Goal: Communication & Community: Answer question/provide support

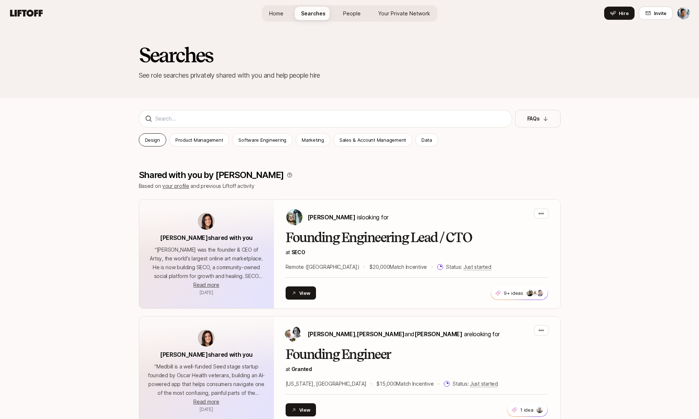
click at [146, 143] on p "Design" at bounding box center [152, 139] width 15 height 7
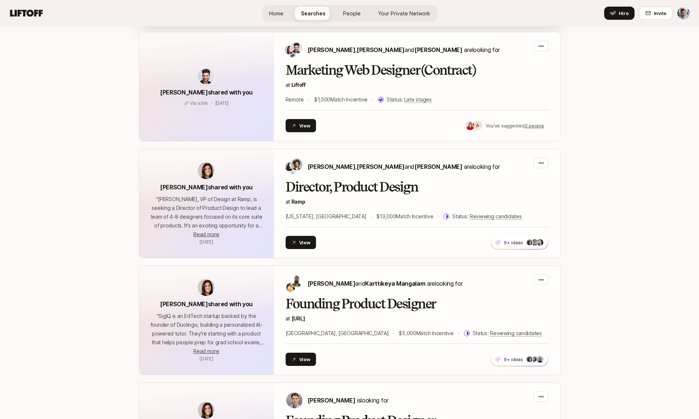
scroll to position [1938, 0]
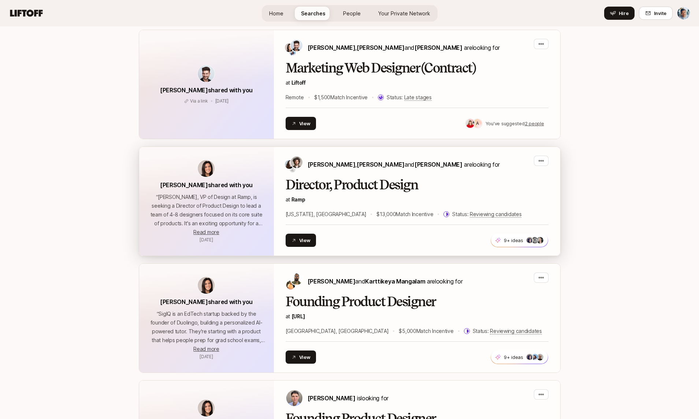
click at [304, 178] on h2 "Director, Product Design" at bounding box center [417, 185] width 263 height 15
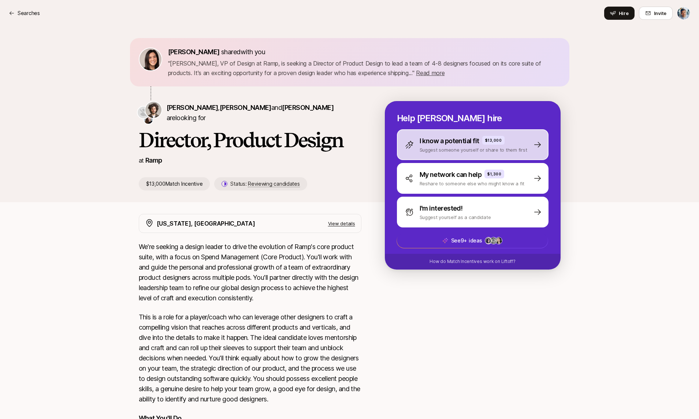
click at [417, 155] on div "I know a potential fit $13,000 Suggest someone yourself or share to them first" at bounding box center [473, 144] width 152 height 31
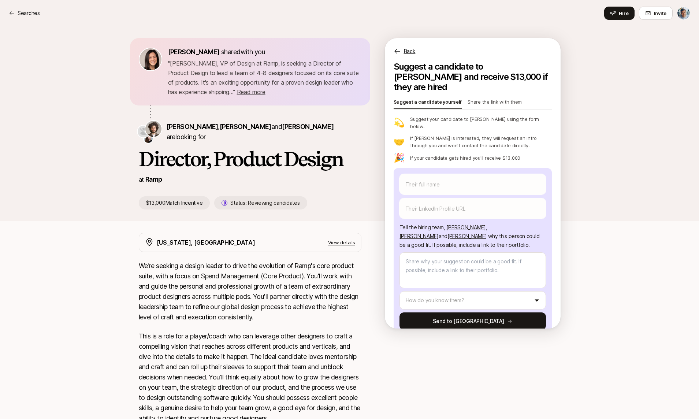
click at [487, 98] on p "Share the link with them" at bounding box center [495, 103] width 54 height 10
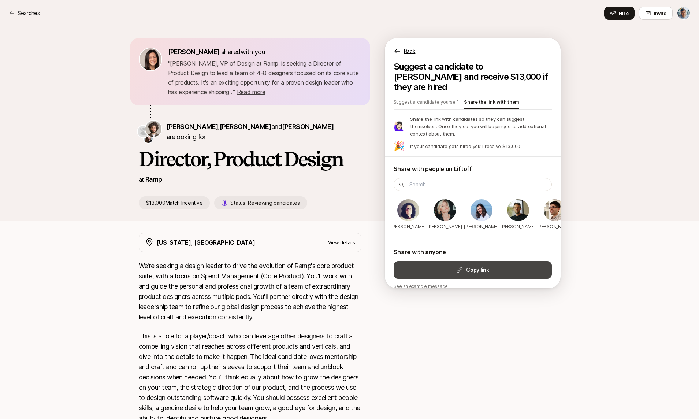
click at [456, 261] on button "Copy link" at bounding box center [473, 270] width 158 height 18
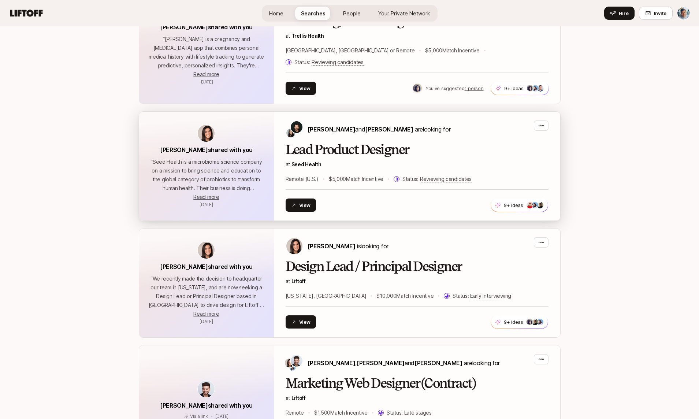
scroll to position [1619, 0]
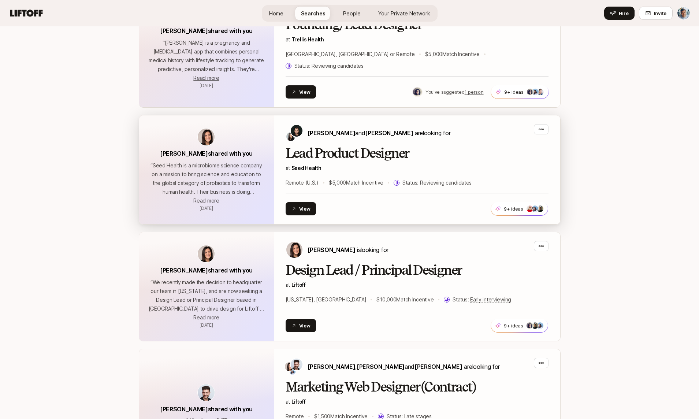
click at [460, 146] on h2 "Lead Product Designer" at bounding box center [417, 153] width 263 height 15
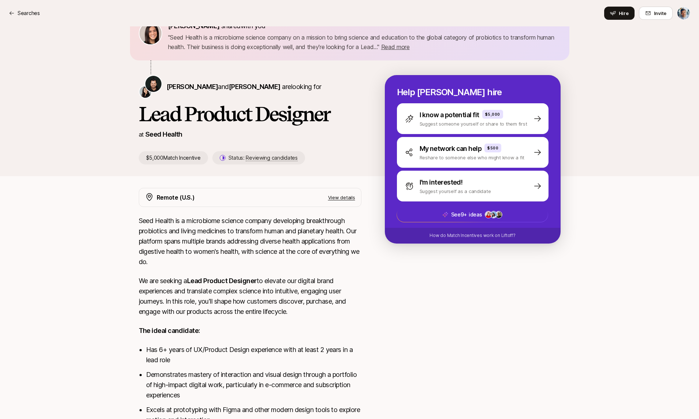
scroll to position [30, 0]
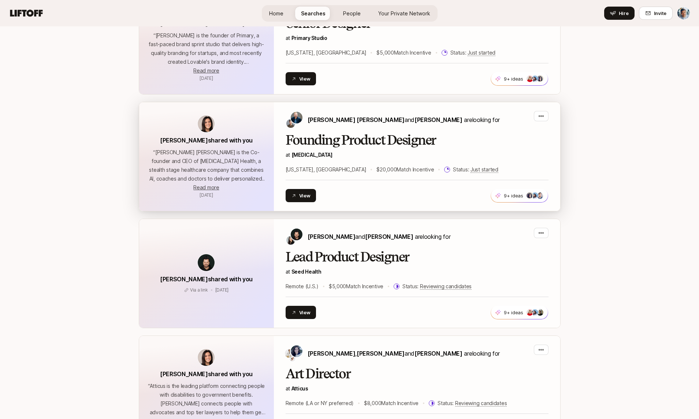
scroll to position [908, 0]
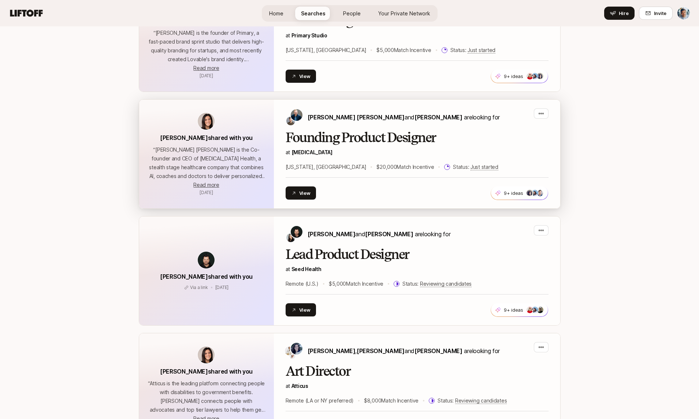
click at [428, 126] on div "Sagan Schultz and David Deng are looking for" at bounding box center [393, 117] width 214 height 18
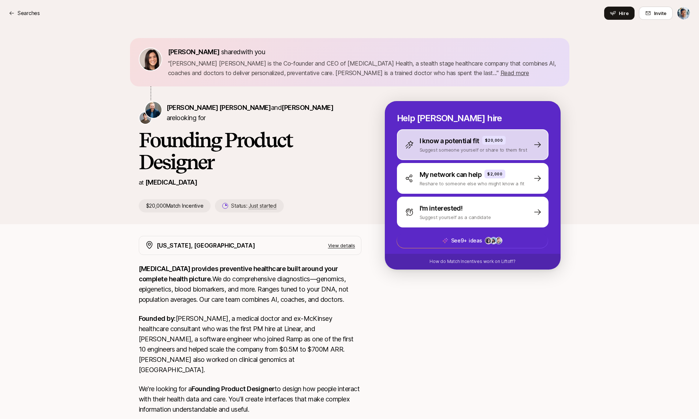
click at [441, 138] on p "I know a potential fit" at bounding box center [450, 141] width 60 height 10
type textarea "x"
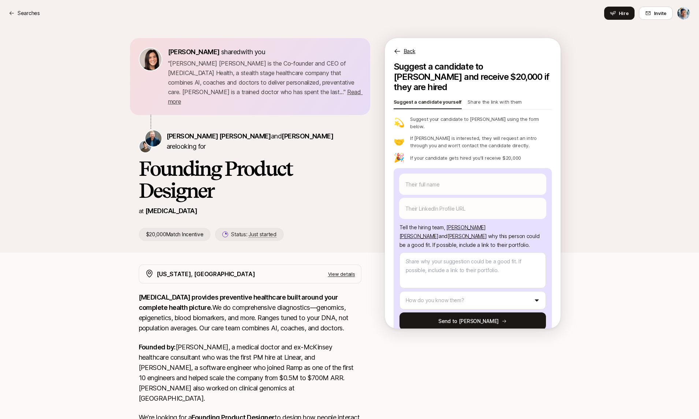
click at [473, 98] on p "Share the link with them" at bounding box center [495, 103] width 54 height 10
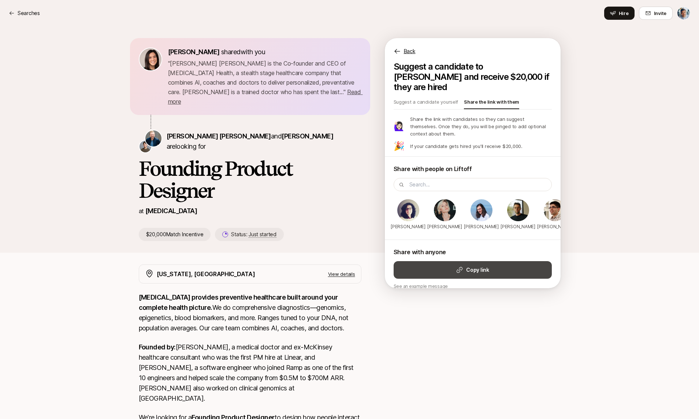
click at [467, 266] on strong "Copy link" at bounding box center [477, 270] width 23 height 9
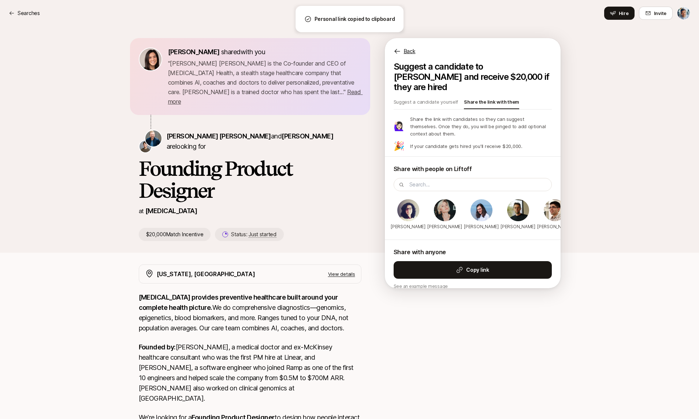
click at [258, 188] on h1 "Founding Product Designer" at bounding box center [250, 179] width 223 height 44
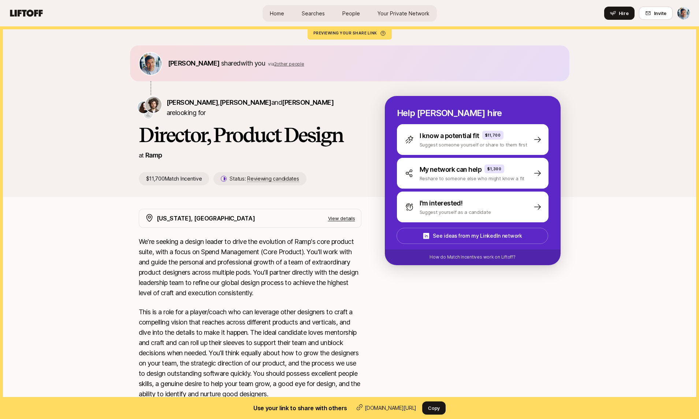
scroll to position [11, 0]
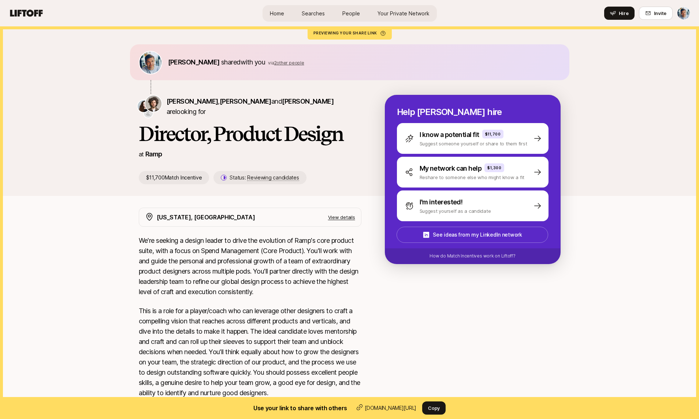
click at [274, 64] on span "2 other people" at bounding box center [289, 62] width 30 height 5
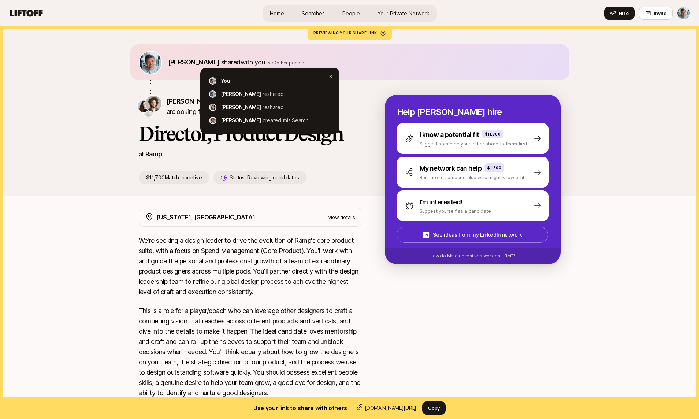
click at [274, 64] on span "2 other people" at bounding box center [289, 62] width 30 height 5
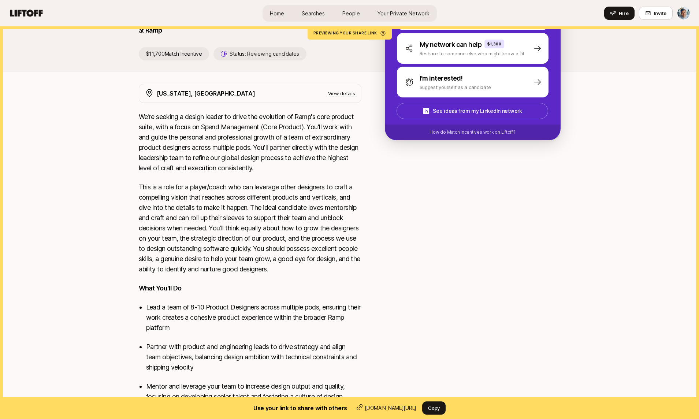
scroll to position [0, 0]
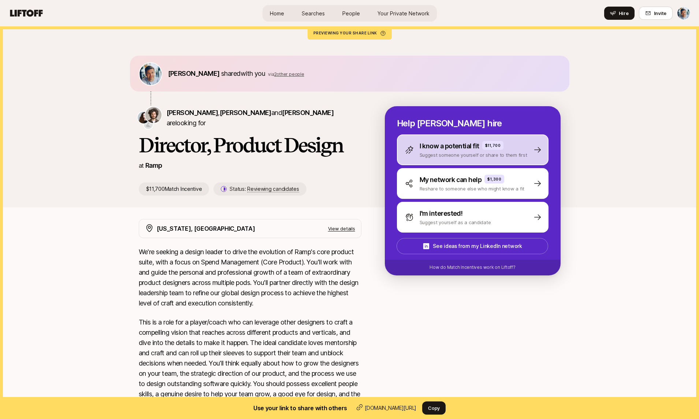
click at [448, 153] on p "Suggest someone yourself or share to them first" at bounding box center [474, 154] width 108 height 7
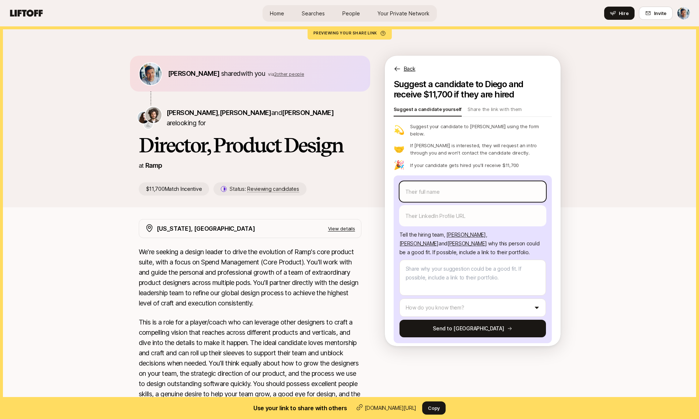
click at [460, 187] on body "Home Searches People Your Private Network Hire Home Searches People Your Privat…" at bounding box center [349, 209] width 699 height 419
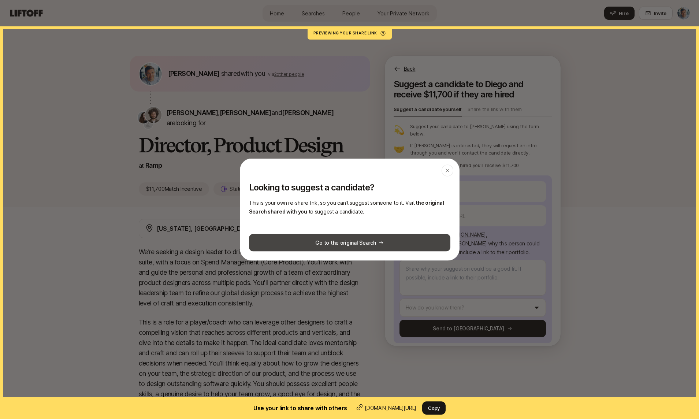
click at [392, 243] on button "Go to the original Search" at bounding box center [349, 243] width 201 height 18
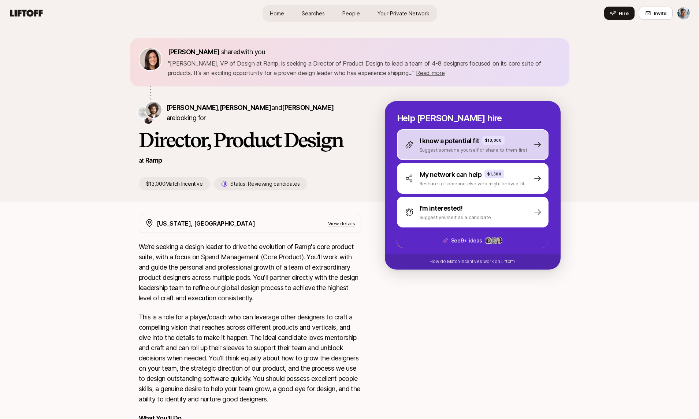
scroll to position [2, 0]
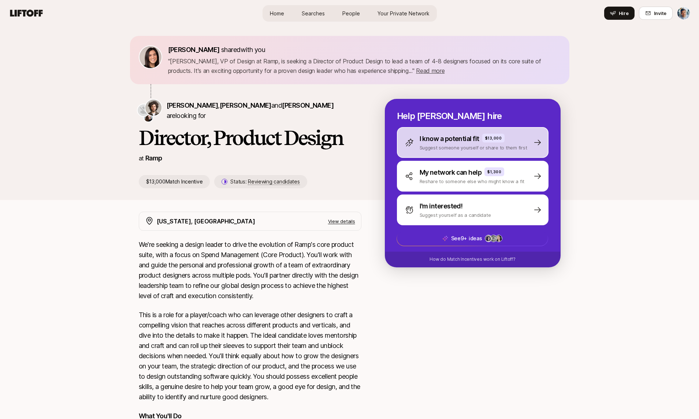
click at [444, 145] on p "Suggest someone yourself or share to them first" at bounding box center [474, 147] width 108 height 7
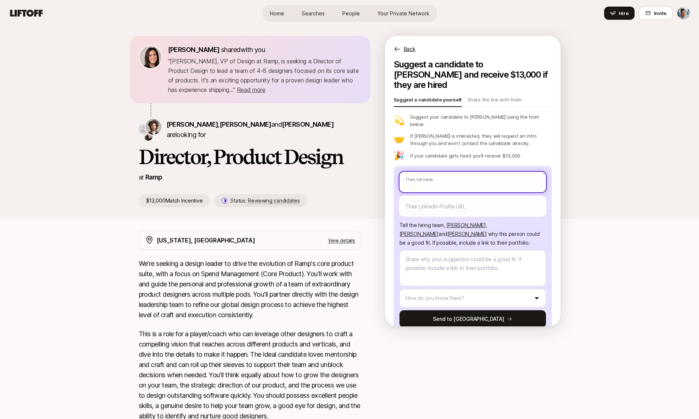
click at [438, 172] on input "text" at bounding box center [473, 182] width 146 height 21
type textarea "x"
type input "M"
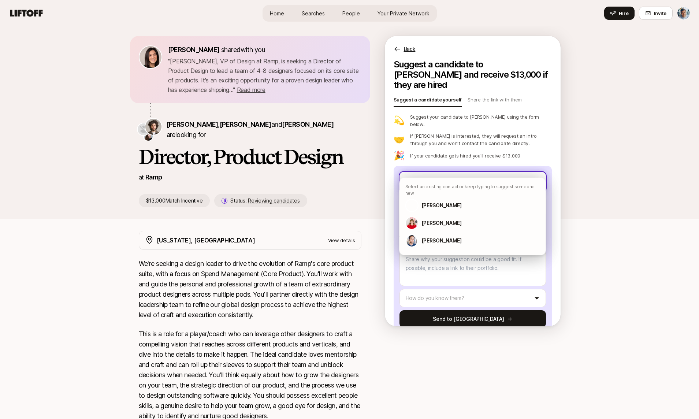
type textarea "x"
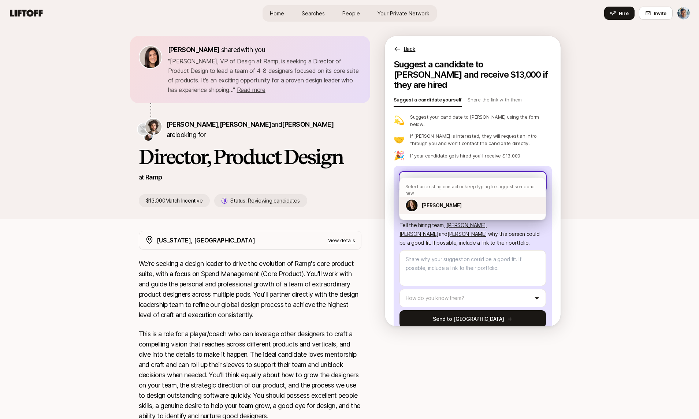
type input "Mi"
click at [437, 201] on p "[PERSON_NAME]" at bounding box center [442, 205] width 40 height 9
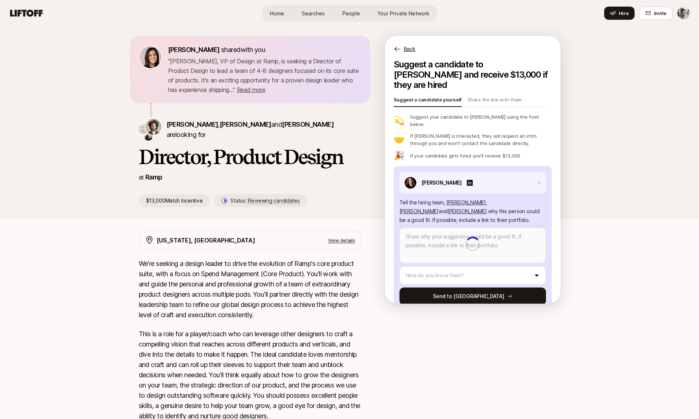
scroll to position [4, 0]
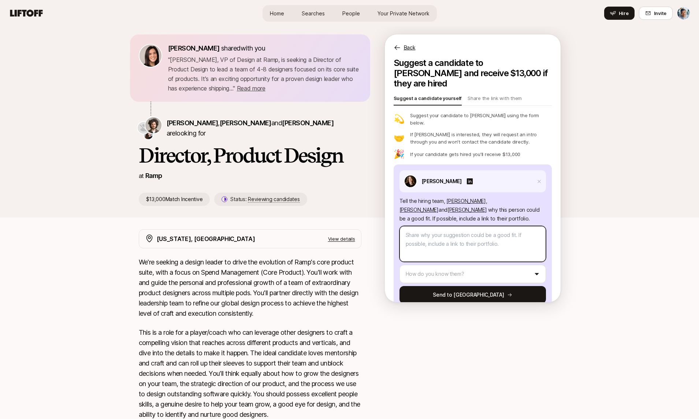
click at [462, 234] on textarea at bounding box center [473, 244] width 146 height 36
click at [467, 255] on html "Home Searches People Your Private Network Hire Home Searches People Your Privat…" at bounding box center [349, 205] width 699 height 419
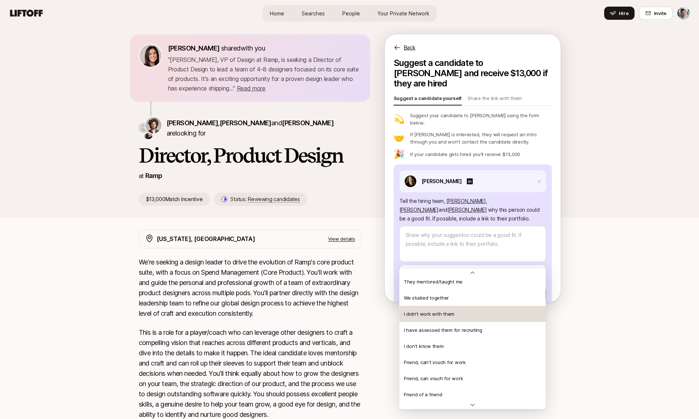
scroll to position [158, 0]
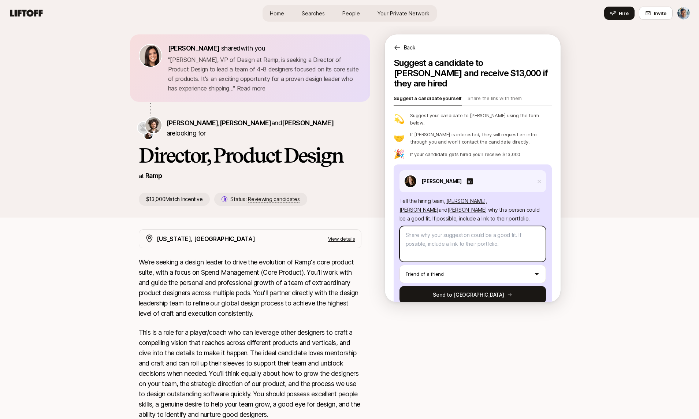
click at [450, 233] on textarea at bounding box center [473, 244] width 146 height 36
type textarea "x"
type textarea "I"
type textarea "x"
type textarea "I'"
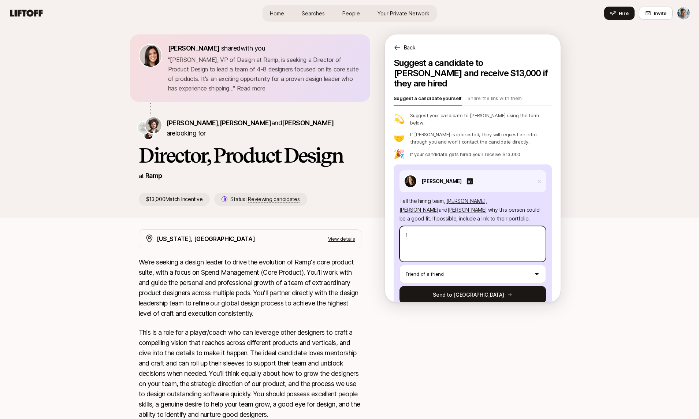
type textarea "x"
type textarea "I'v"
type textarea "x"
type textarea "I've"
type textarea "x"
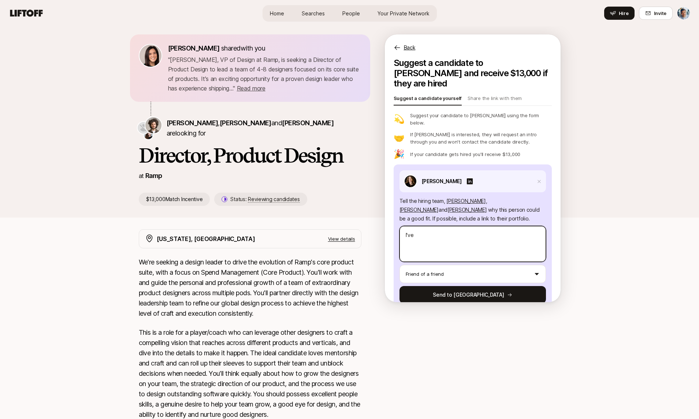
type textarea "I've"
type textarea "x"
type textarea "I've o"
type textarea "x"
type textarea "I've on"
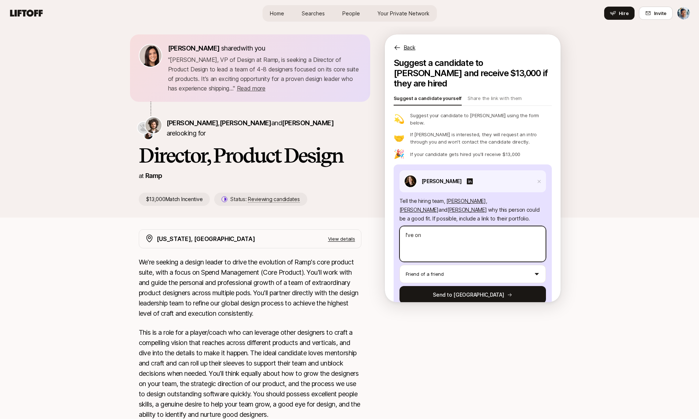
type textarea "x"
type textarea "I've onl"
type textarea "x"
type textarea "I've only"
type textarea "x"
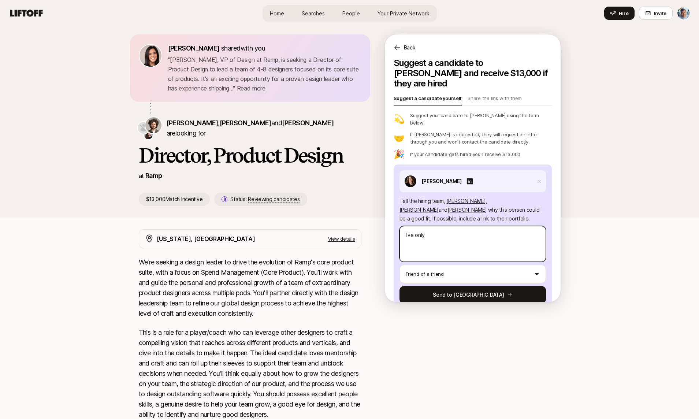
type textarea "I've only"
type textarea "x"
type textarea "I've only b"
type textarea "x"
type textarea "I've only be"
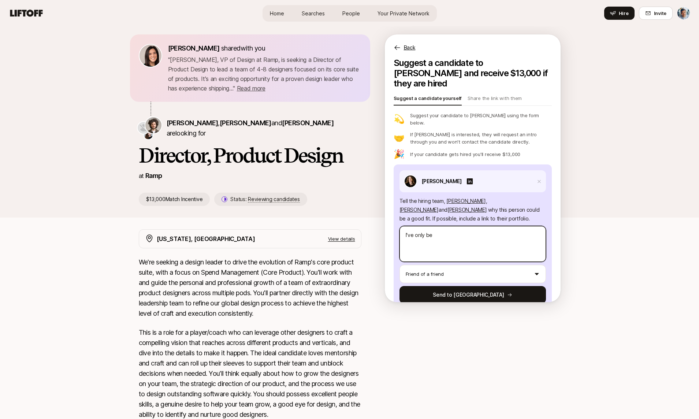
type textarea "x"
type textarea "I've only been"
type textarea "x"
type textarea "I've only been"
type textarea "x"
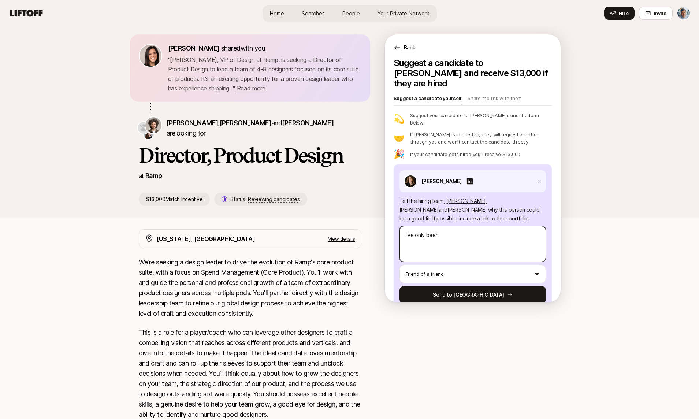
type textarea "I've only been i"
type textarea "x"
type textarea "I've only been in"
type textarea "x"
type textarea "I've only been in"
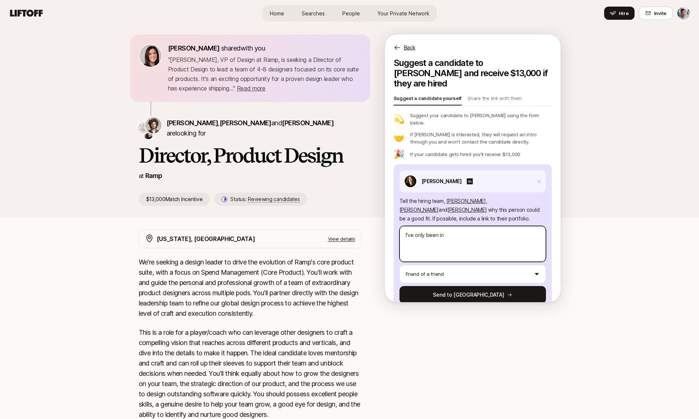
type textarea "x"
type textarea "I've only been in t"
type textarea "x"
type textarea "I've only been in to"
type textarea "x"
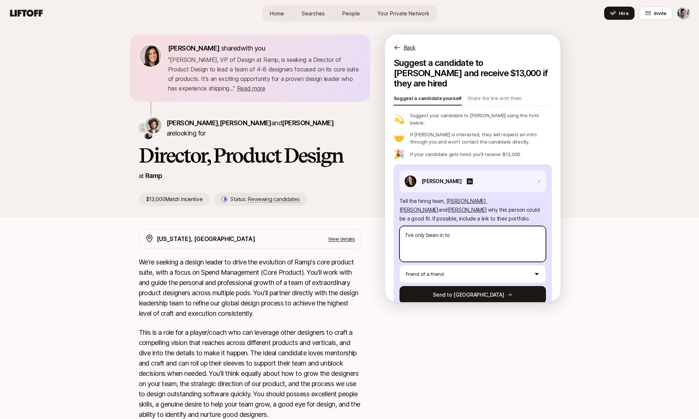
type textarea "I've only been in [GEOGRAPHIC_DATA]"
type textarea "x"
type textarea "I've only been in [GEOGRAPHIC_DATA]"
type textarea "x"
type textarea "I've only been in touch"
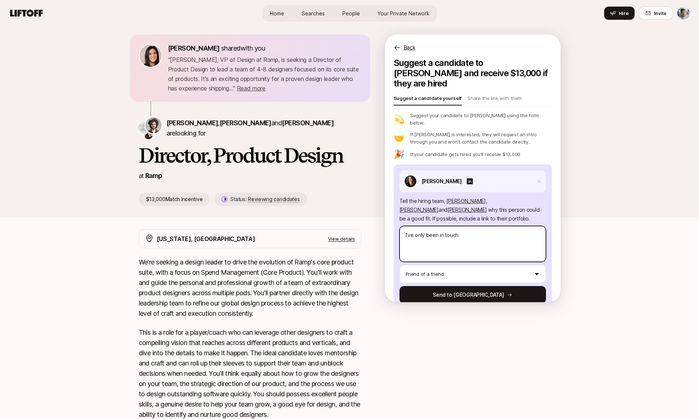
type textarea "x"
type textarea "I've only been in touch"
type textarea "x"
type textarea "I've only been in touch w"
type textarea "x"
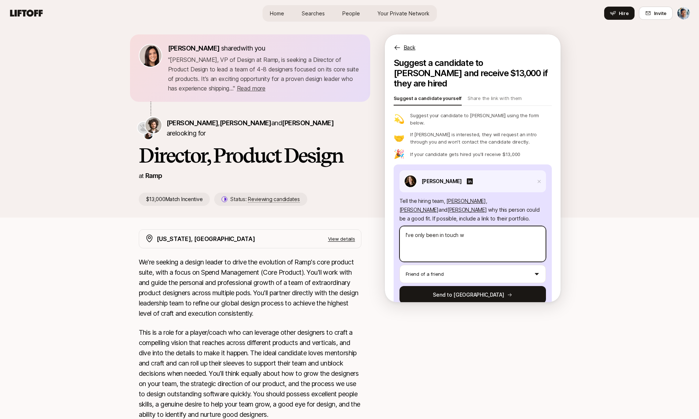
type textarea "I've only been in touch wi"
type textarea "x"
type textarea "I've only been in touch wit"
type textarea "x"
type textarea "I've only been in touch with"
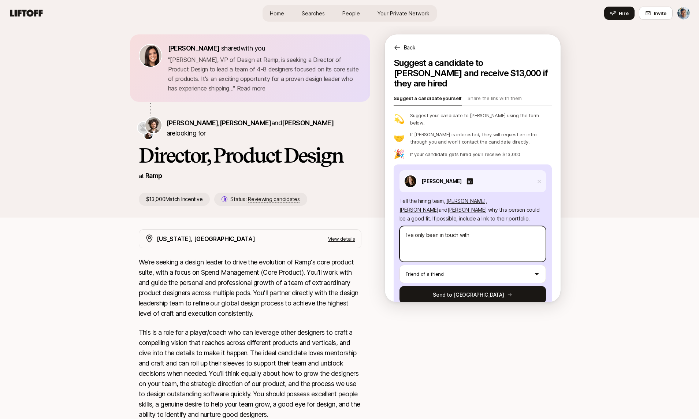
type textarea "x"
type textarea "I've only been in touch with"
type textarea "x"
type textarea "I've only been in touch with M"
type textarea "x"
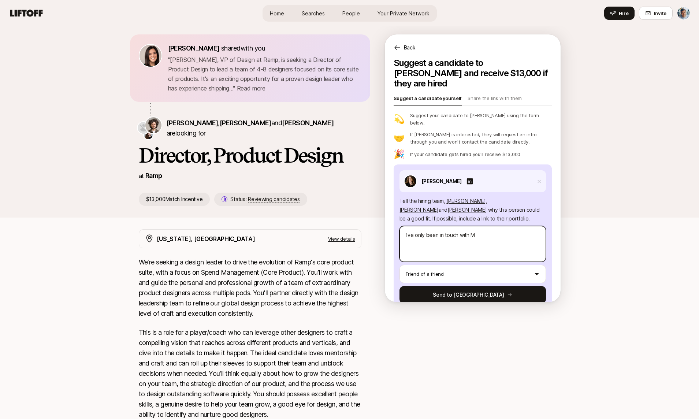
type textarea "I've only been in touch with Mi"
type textarea "x"
type textarea "I've only been in touch with Mic"
type textarea "x"
type textarea "I've only been in touch with Mich"
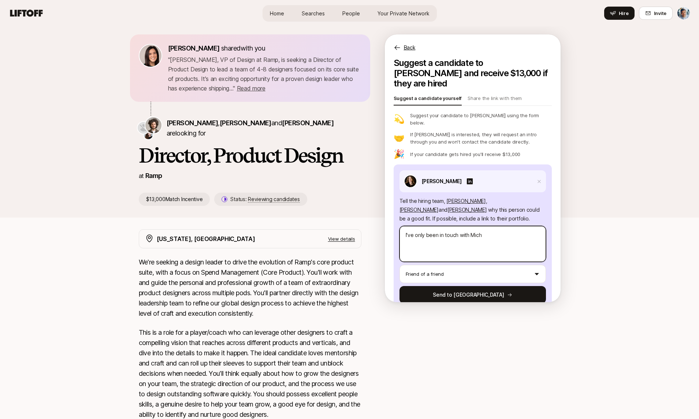
type textarea "x"
type textarea "I've only been in touch with Miche"
type textarea "x"
type textarea "I've only been in touch with [PERSON_NAME]"
type textarea "x"
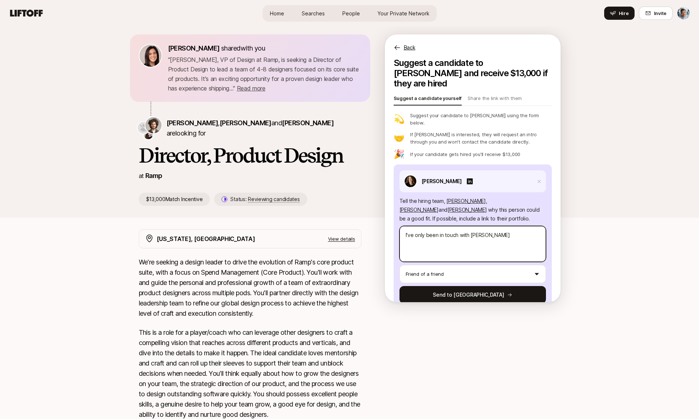
type textarea "I've only been in touch with [PERSON_NAME]"
type textarea "x"
type textarea "I've only been in touch with [PERSON_NAME]"
type textarea "x"
type textarea "I've only been in touch with [PERSON_NAME]"
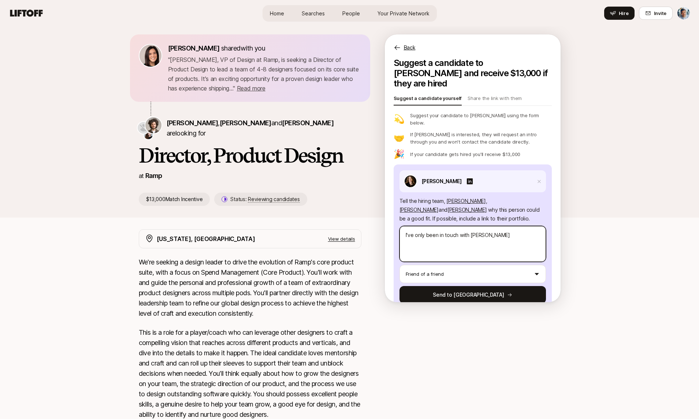
type textarea "x"
type textarea "I've only been in touch with [PERSON_NAME]"
type textarea "x"
type textarea "I've only been in touch with [PERSON_NAME]"
type textarea "x"
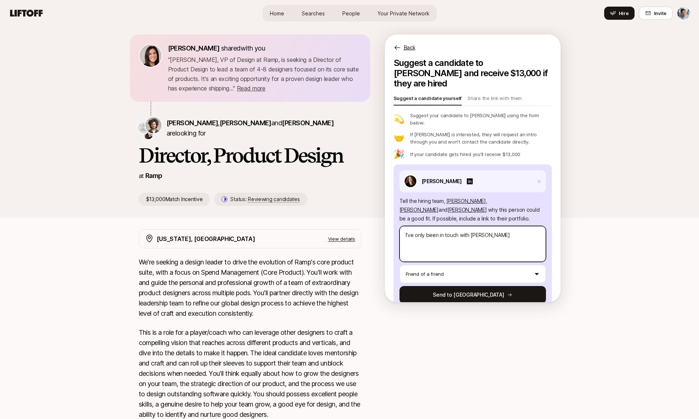
type textarea "I've only been in touch with [PERSON_NAME]"
type textarea "x"
type textarea "I've only been in touch with [PERSON_NAME] on"
type textarea "x"
type textarea "I've only been in touch with [PERSON_NAME] on"
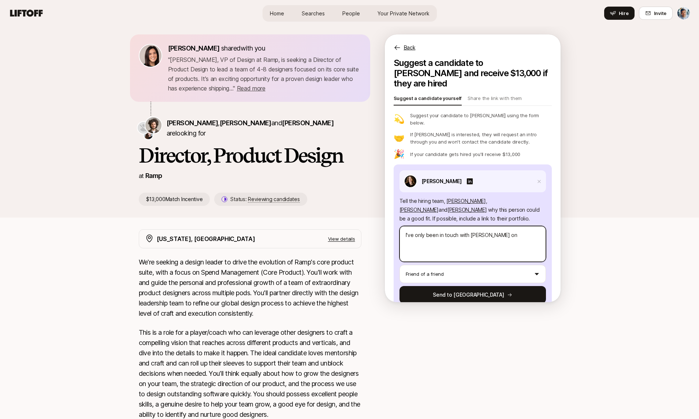
type textarea "x"
type textarea "I've only been in touch with [PERSON_NAME] on a"
type textarea "x"
type textarea "I've only been in touch with [PERSON_NAME] on a"
type textarea "x"
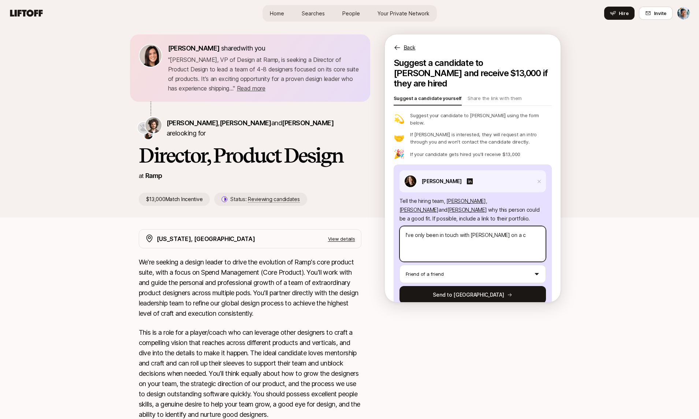
type textarea "I've only been in touch with [PERSON_NAME] on a co"
type textarea "x"
type textarea "I've only been in touch with [PERSON_NAME] on a cou"
type textarea "x"
type textarea "I've only been in touch with [PERSON_NAME] on a coup"
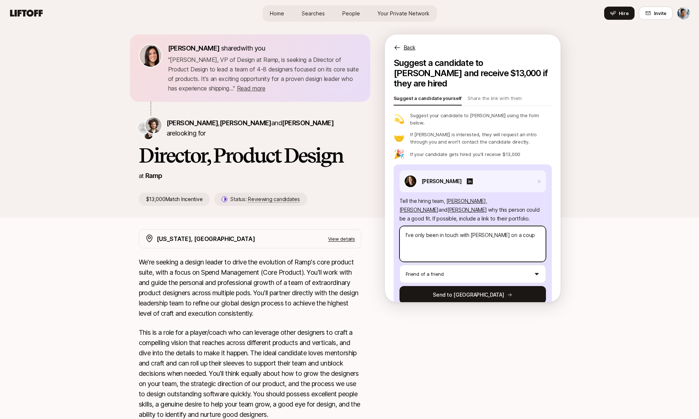
type textarea "x"
type textarea "I've only been in touch with [PERSON_NAME] on a coupl"
type textarea "x"
type textarea "I've only been in touch with [PERSON_NAME] on a couple"
type textarea "x"
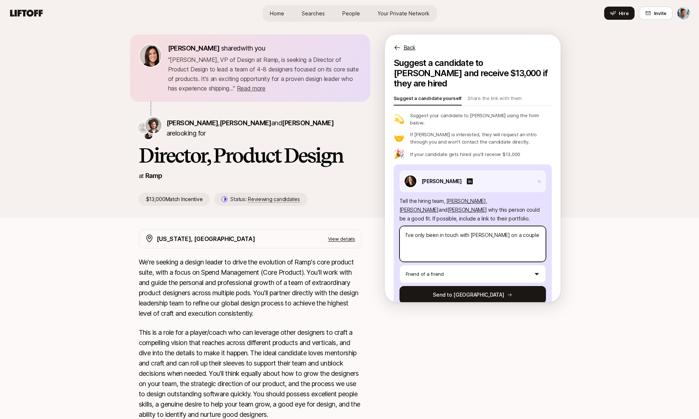
type textarea "I've only been in touch with [PERSON_NAME] on a couple"
type textarea "x"
type textarea "I've only been in touch with [PERSON_NAME] on a couple o"
type textarea "x"
type textarea "I've only been in touch with [PERSON_NAME] on a couple of"
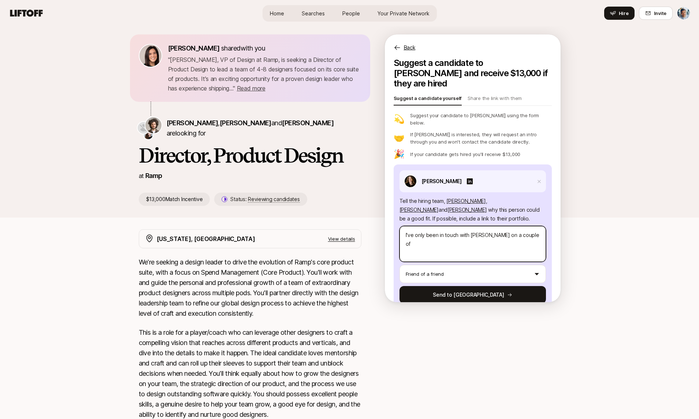
type textarea "x"
type textarea "I've only been in touch with [PERSON_NAME] on a couple of"
type textarea "x"
type textarea "I've only been in touch with [PERSON_NAME] on a couple of o"
type textarea "x"
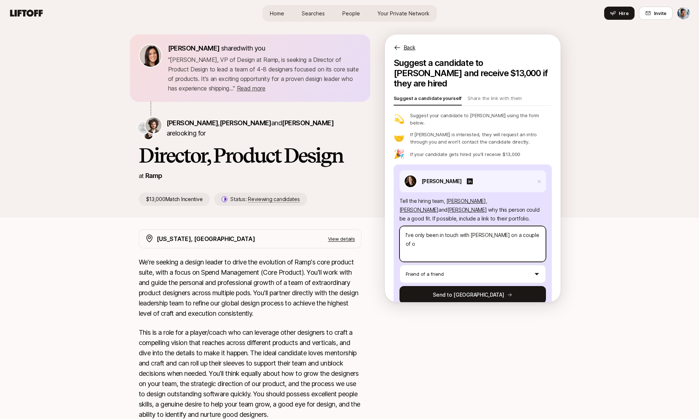
type textarea "I've only been in touch with [PERSON_NAME] on a couple of oc"
type textarea "x"
type textarea "I've only been in touch with [PERSON_NAME] on a couple of occ"
type textarea "x"
type textarea "I've only been in touch with [PERSON_NAME] on a couple of occas"
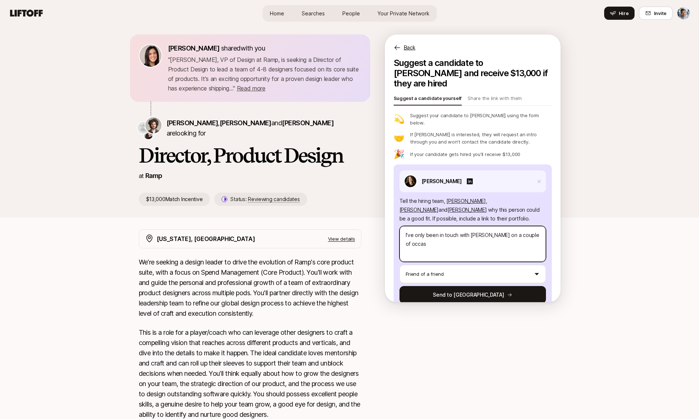
type textarea "x"
type textarea "I've only been in touch with [PERSON_NAME] on a couple of occasi"
type textarea "x"
type textarea "I've only been in touch with [PERSON_NAME] on a couple of occasio"
type textarea "x"
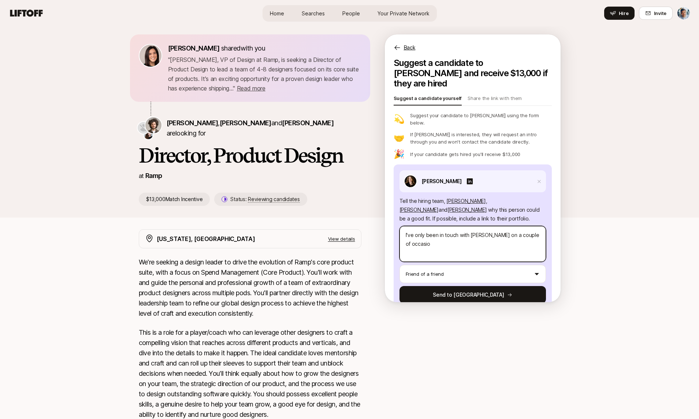
type textarea "I've only been in touch with [PERSON_NAME] on a couple of occasion"
type textarea "x"
type textarea "I've only been in touch with [PERSON_NAME] on a couple of occasions"
type textarea "x"
type textarea "I've only been in touch with [PERSON_NAME] on a couple of occasions"
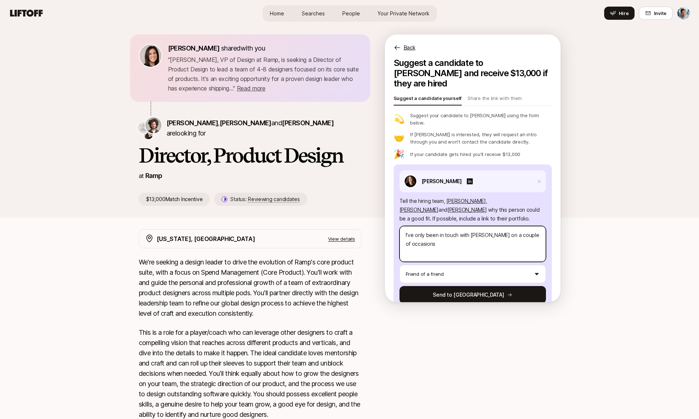
type textarea "x"
type textarea "I've only been in touch with [PERSON_NAME] on a couple of occasions b"
type textarea "x"
type textarea "I've only been in touch with [PERSON_NAME] on a couple of occasions bu"
type textarea "x"
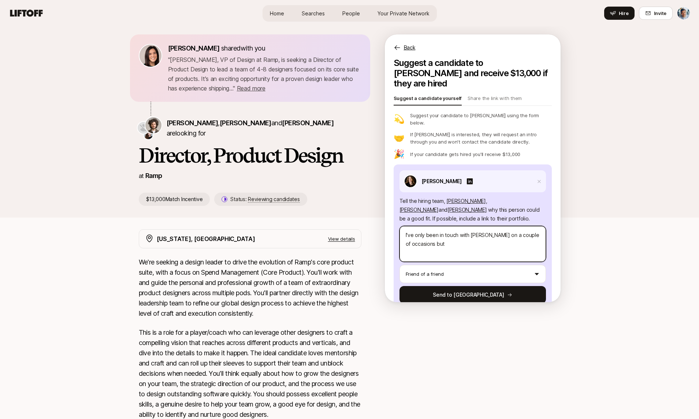
type textarea "I've only been in touch with [PERSON_NAME] on a couple of occasions but"
type textarea "x"
type textarea "I've only been in touch with [PERSON_NAME] on a couple of occasions but k"
type textarea "x"
type textarea "I've only been in touch with [PERSON_NAME] on a couple of occasions but kn"
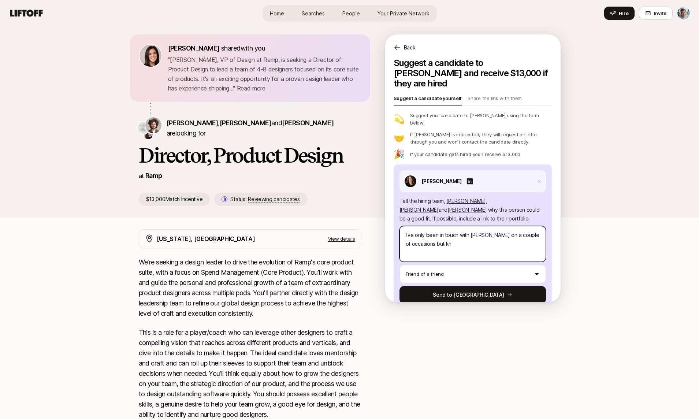
type textarea "x"
type textarea "I've only been in touch with [PERSON_NAME] on a couple of occasions but kno"
type textarea "x"
type textarea "I've only been in touch with [PERSON_NAME] on a couple of occasions but know"
type textarea "x"
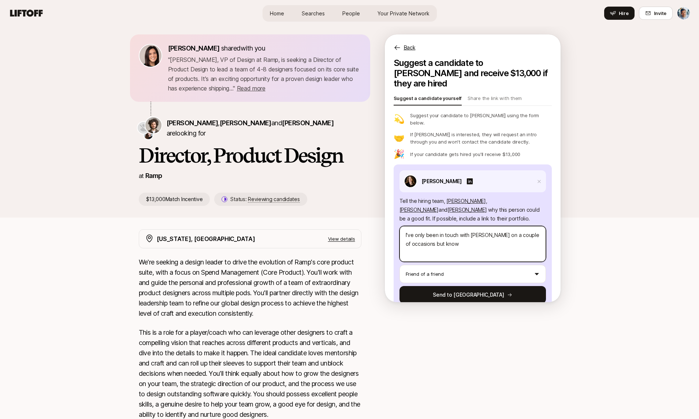
type textarea "I've only been in touch with [PERSON_NAME] on a couple of occasions but know"
type textarea "x"
type textarea "I've only been in touch with [PERSON_NAME] on a couple of occasions but know h"
type textarea "x"
type textarea "I've only been in touch with [PERSON_NAME] on a couple of occasions but know he"
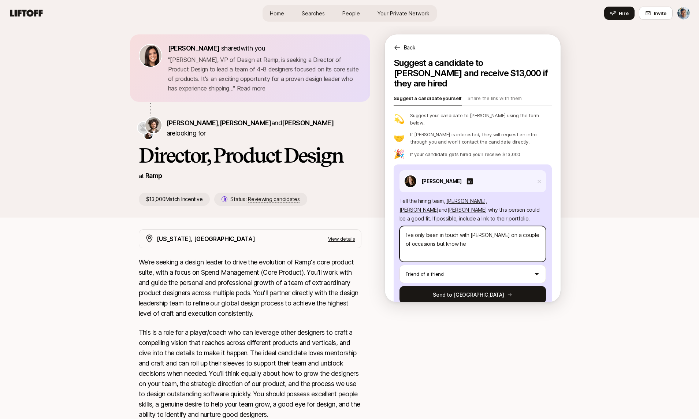
type textarea "x"
type textarea "I've only been in touch with [PERSON_NAME] on a couple of occasions but know her"
type textarea "x"
type textarea "I've only been in touch with [PERSON_NAME] on a couple of occasions but know he…"
type textarea "x"
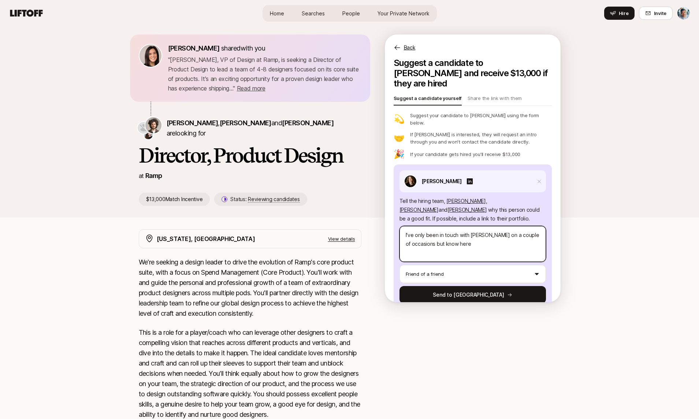
type textarea "I've only been in touch with [PERSON_NAME] on a couple of occasions but know he…"
type textarea "x"
type textarea "I've only been in touch with [PERSON_NAME] on a couple of occasions but know he…"
type textarea "x"
type textarea "I've only been in touch with [PERSON_NAME] on a couple of occasions but know her"
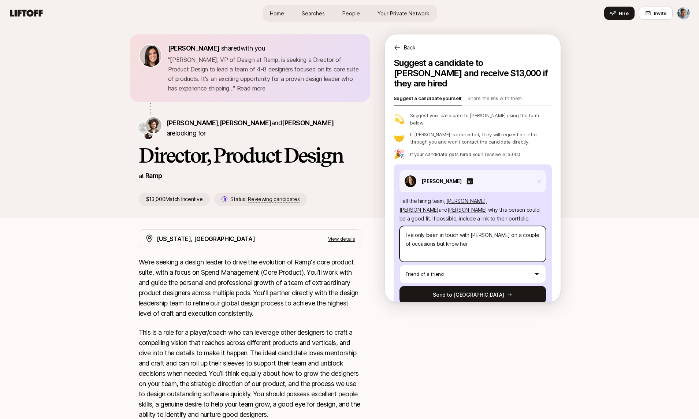
type textarea "x"
type textarea "I've only been in touch with [PERSON_NAME] on a couple of occasions but know her"
type textarea "x"
type textarea "I've only been in touch with [PERSON_NAME] on a couple of occasions but know he…"
type textarea "x"
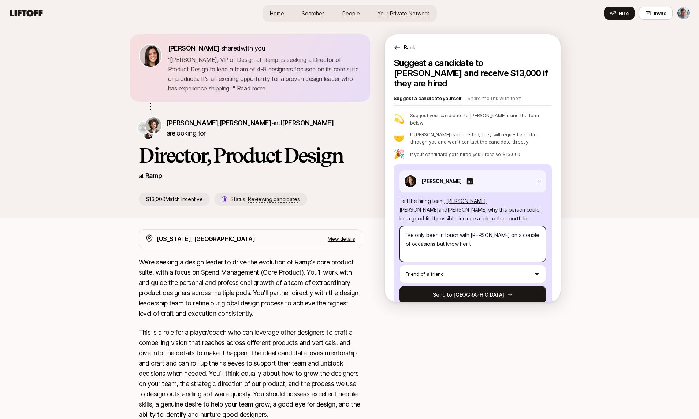
type textarea "I've only been in touch with [PERSON_NAME] on a couple of occasions but know he…"
type textarea "x"
type textarea "I've only been in touch with [PERSON_NAME] on a couple of occasions but know he…"
type textarea "x"
type textarea "I've only been in touch with [PERSON_NAME] on a couple of occasions but know he…"
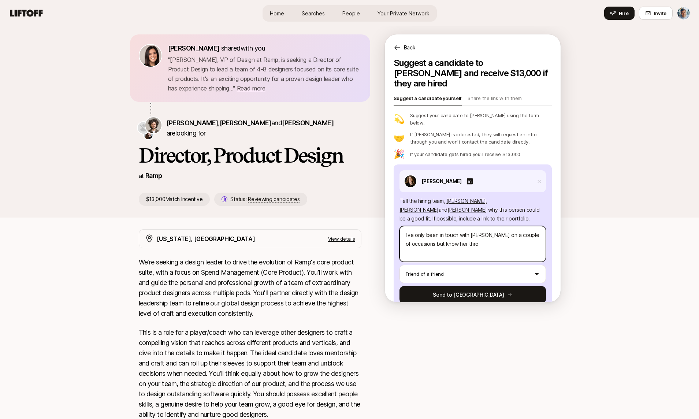
type textarea "x"
type textarea "I've only been in touch with [PERSON_NAME] on a couple of occasions but know he…"
type textarea "x"
type textarea "I've only been in touch with [PERSON_NAME] on a couple of occasions but know he…"
type textarea "x"
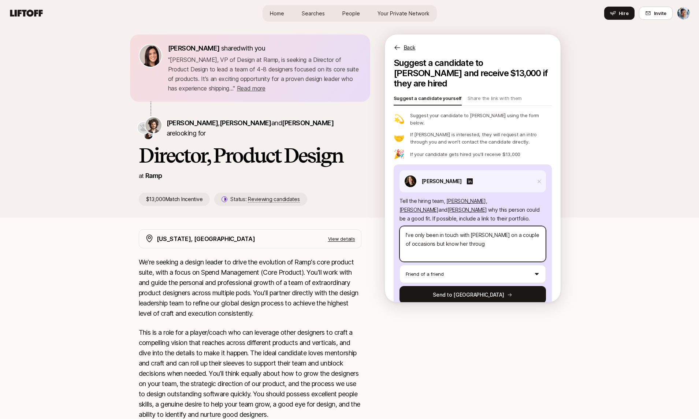
type textarea "I've only been in touch with [PERSON_NAME] on a couple of occasions but know he…"
type textarea "x"
type textarea "I've only been in touch with [PERSON_NAME] on a couple of occasions but know he…"
type textarea "x"
type textarea "I've only been in touch with [PERSON_NAME] on a couple of occasions but know he…"
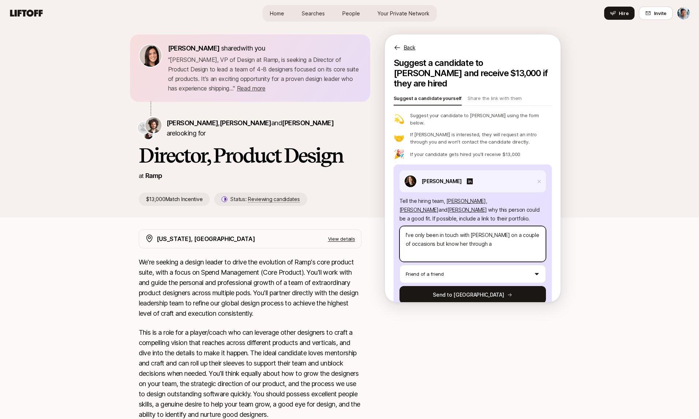
type textarea "x"
type textarea "I've only been in touch with [PERSON_NAME] on a couple of occasions but know he…"
type textarea "x"
type textarea "I've only been in touch with [PERSON_NAME] on a couple of occasions but know he…"
type textarea "x"
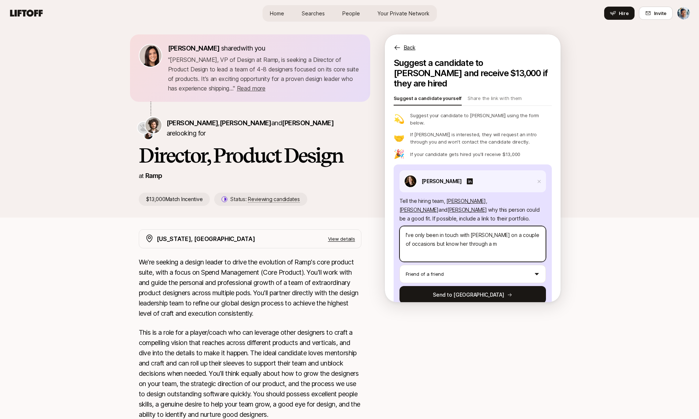
type textarea "I've only been in touch with [PERSON_NAME] on a couple of occasions but know he…"
type textarea "x"
type textarea "I've only been in touch with [PERSON_NAME] on a couple of occasions but know he…"
type textarea "x"
type textarea "I've only been in touch with [PERSON_NAME] on a couple of occasions but know he…"
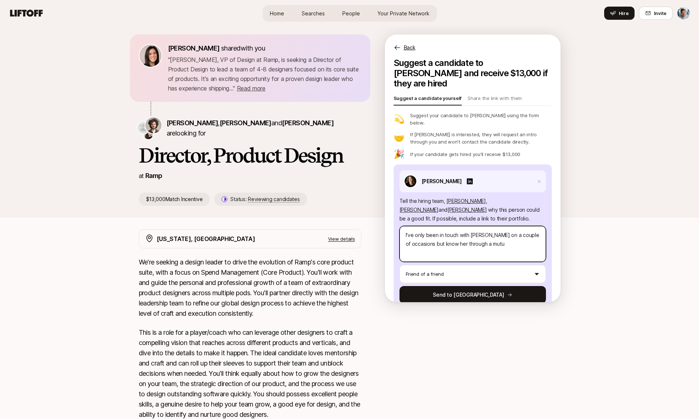
type textarea "x"
type textarea "I've only been in touch with [PERSON_NAME] on a couple of occasions but know he…"
type textarea "x"
type textarea "I've only been in touch with [PERSON_NAME] on a couple of occasions but know he…"
type textarea "x"
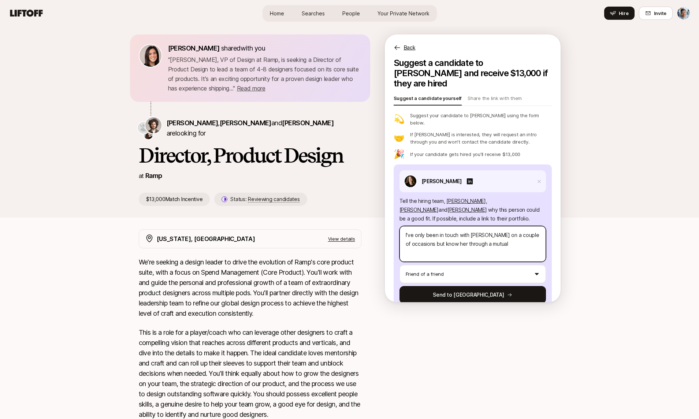
type textarea "I've only been in touch with [PERSON_NAME] on a couple of occasions but know he…"
type textarea "x"
type textarea "I've only been in touch with [PERSON_NAME] on a couple of occasions but know he…"
type textarea "x"
type textarea "I've only been in touch with [PERSON_NAME] on a couple of occasions but know he…"
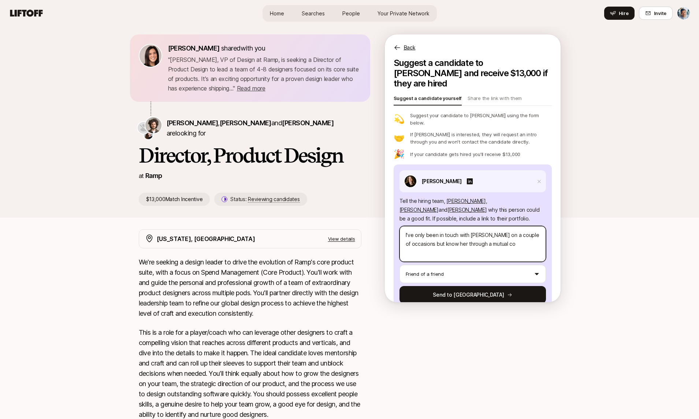
type textarea "x"
type textarea "I've only been in touch with [PERSON_NAME] on a couple of occasions but know he…"
paste textarea "Digital Product Strategy & Design for Sapphire at Chase"
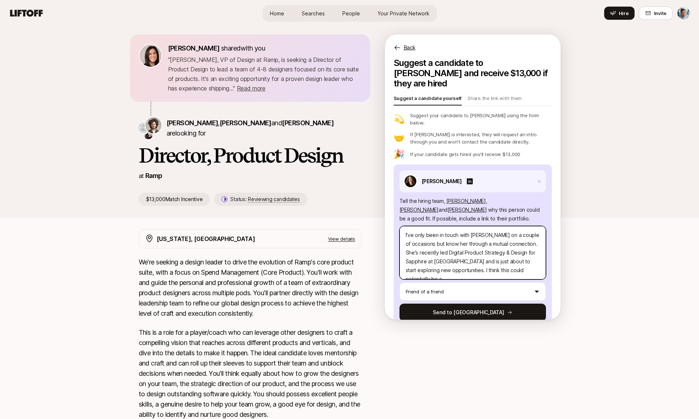
click at [496, 256] on textarea "I've only been in touch with [PERSON_NAME] on a couple of occasions but know he…" at bounding box center [473, 252] width 146 height 53
click at [529, 256] on textarea "I've only been in touch with [PERSON_NAME] on a couple of occasions but know he…" at bounding box center [473, 252] width 146 height 53
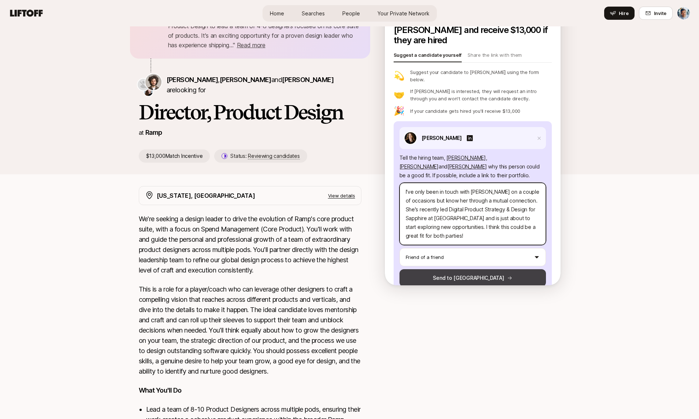
scroll to position [48, 0]
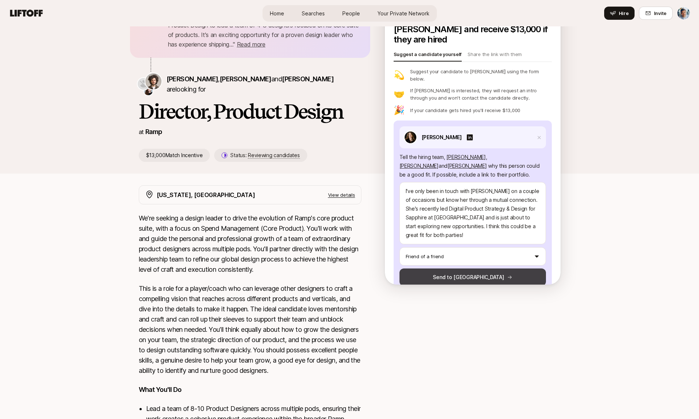
click at [494, 268] on button "Send to [GEOGRAPHIC_DATA]" at bounding box center [473, 277] width 146 height 18
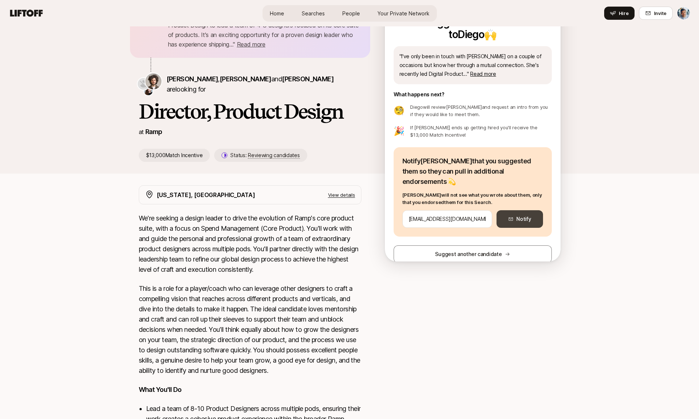
click at [523, 210] on button "Notify" at bounding box center [520, 219] width 46 height 18
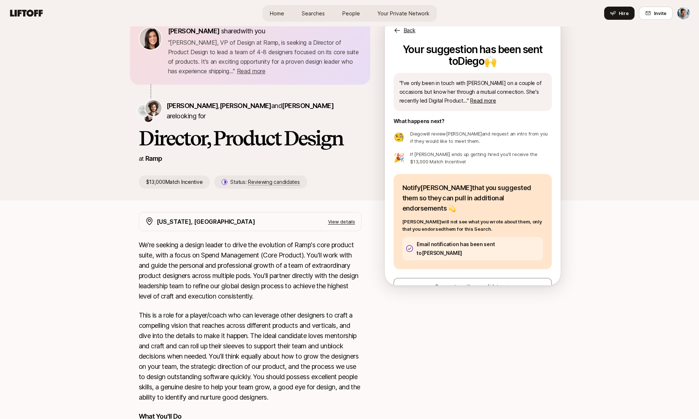
scroll to position [24, 0]
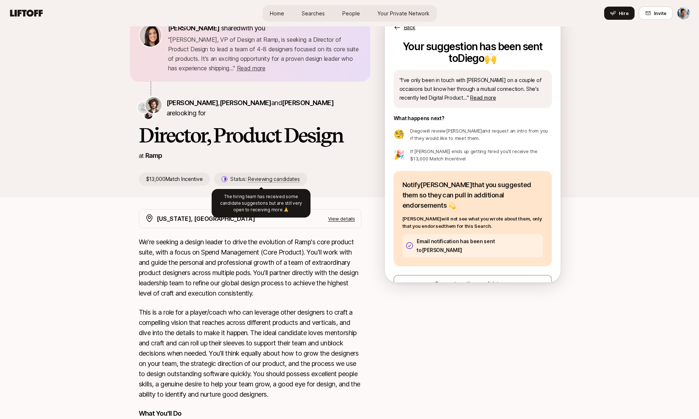
click at [277, 180] on span "Reviewing candidates" at bounding box center [274, 179] width 52 height 7
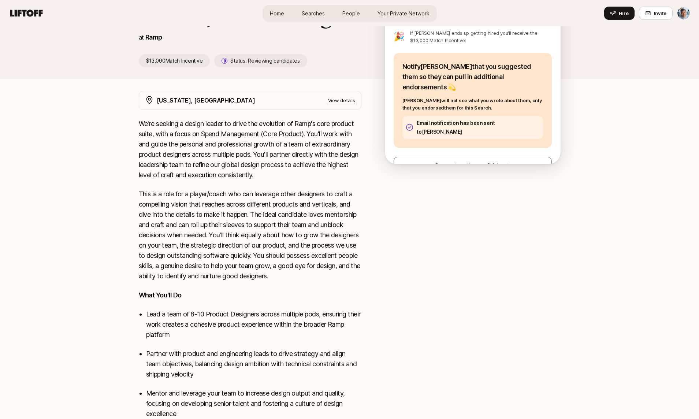
scroll to position [0, 0]
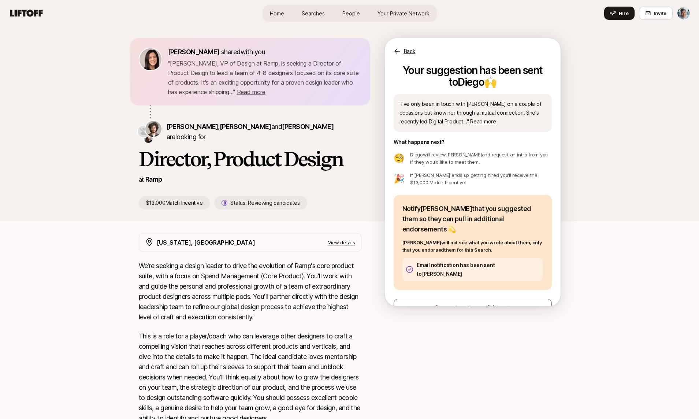
click at [344, 14] on span "People" at bounding box center [351, 14] width 18 height 8
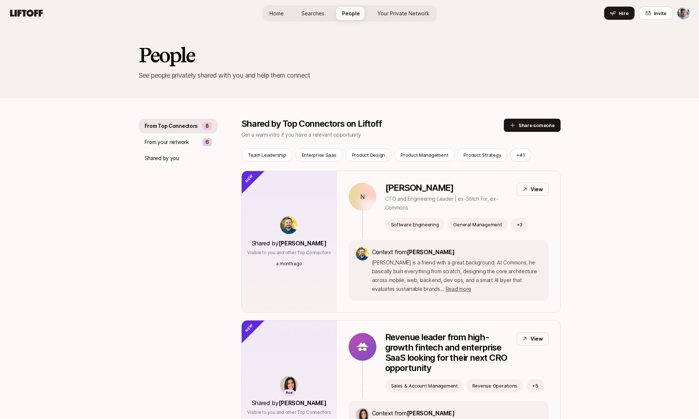
click at [401, 12] on span "Your Private Network" at bounding box center [404, 14] width 52 height 8
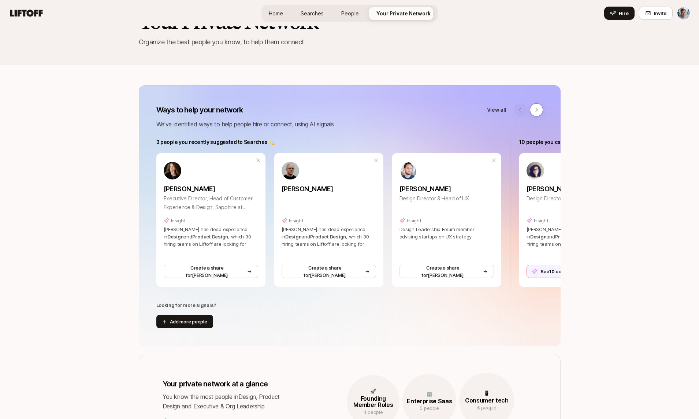
scroll to position [36, 0]
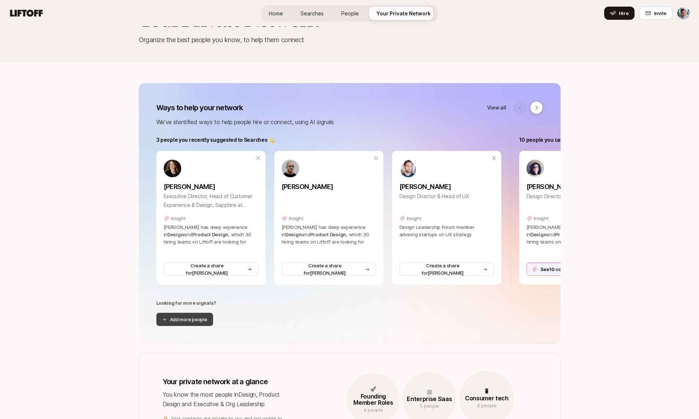
click at [201, 320] on button "Add more people" at bounding box center [184, 319] width 57 height 13
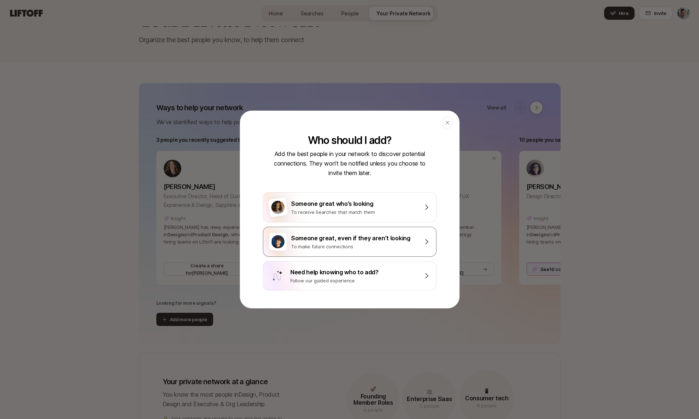
click at [350, 240] on div "Someone great, even if they aren’t looking" at bounding box center [354, 238] width 127 height 10
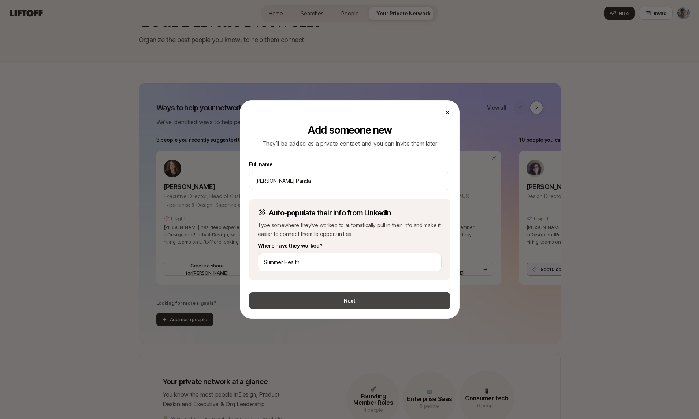
click at [351, 295] on button "Next" at bounding box center [349, 301] width 201 height 18
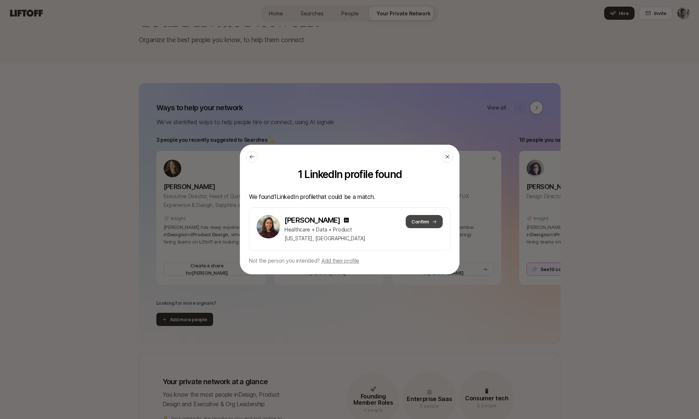
click at [418, 225] on button "Confirm" at bounding box center [423, 221] width 37 height 13
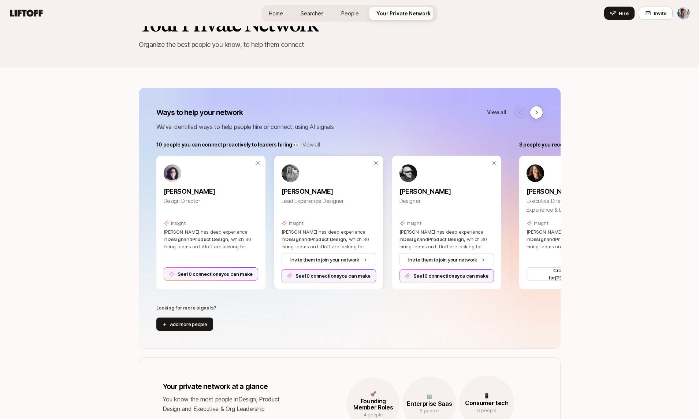
scroll to position [0, 0]
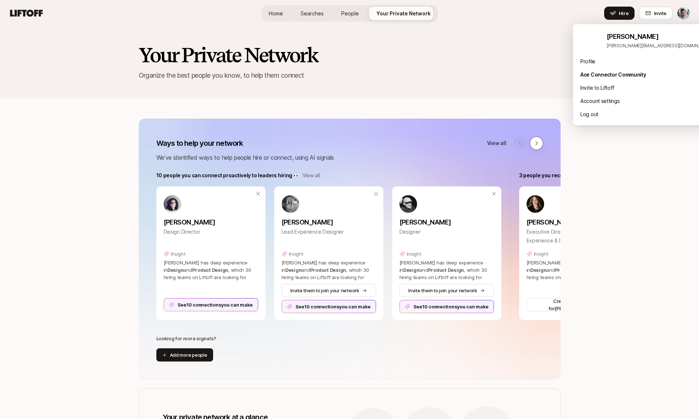
click at [682, 14] on html "Home Searches People Your Private Network Hire Home Searches People Your Privat…" at bounding box center [349, 209] width 699 height 419
click at [604, 74] on div "Ace Connector Community" at bounding box center [646, 74] width 146 height 13
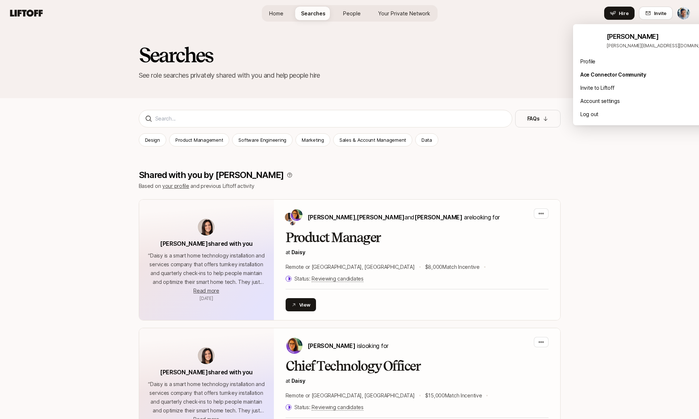
click at [683, 14] on html "Home Searches People Your Private Network Hire Home Searches People Your Privat…" at bounding box center [349, 209] width 699 height 419
click at [621, 59] on div "Profile" at bounding box center [646, 61] width 146 height 13
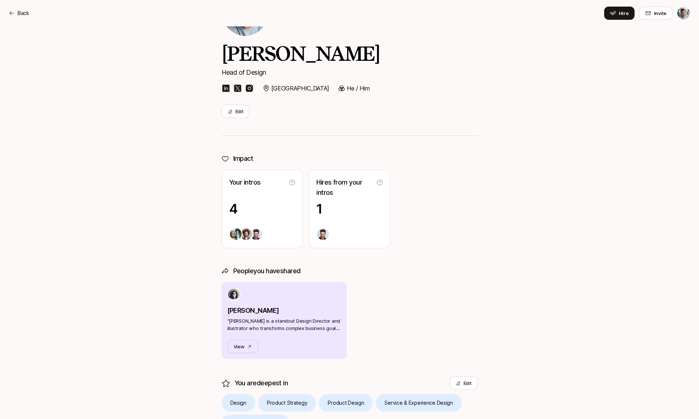
scroll to position [63, 0]
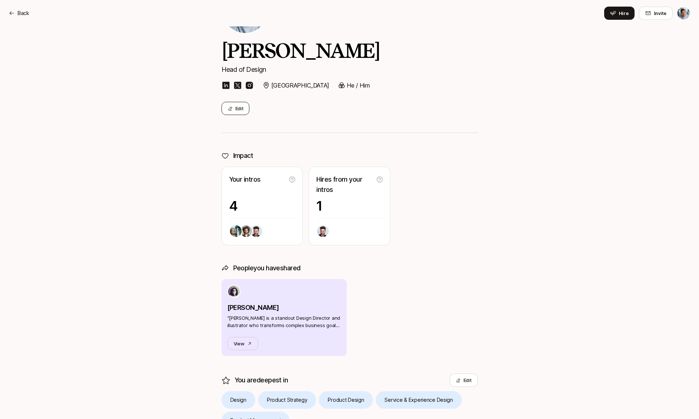
click at [235, 105] on button "Edit" at bounding box center [236, 108] width 28 height 13
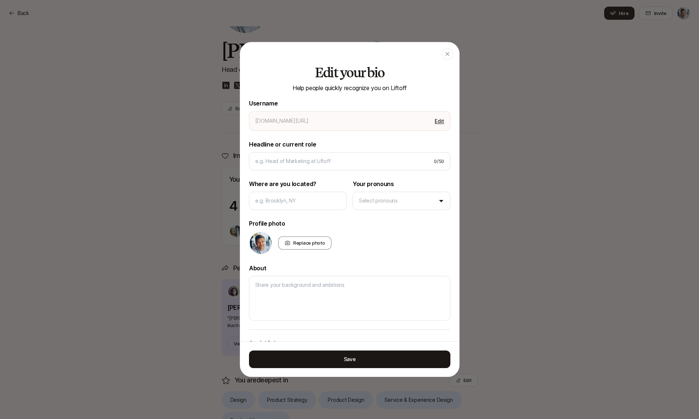
type textarea "x"
type input "anton-sten"
type input "Head of Design"
type input "Sweden"
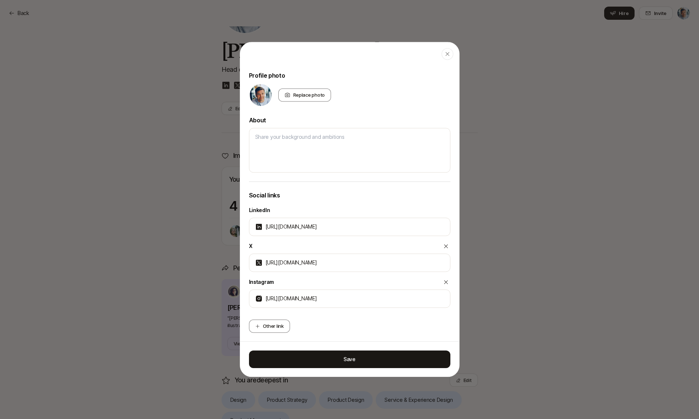
scroll to position [154, 0]
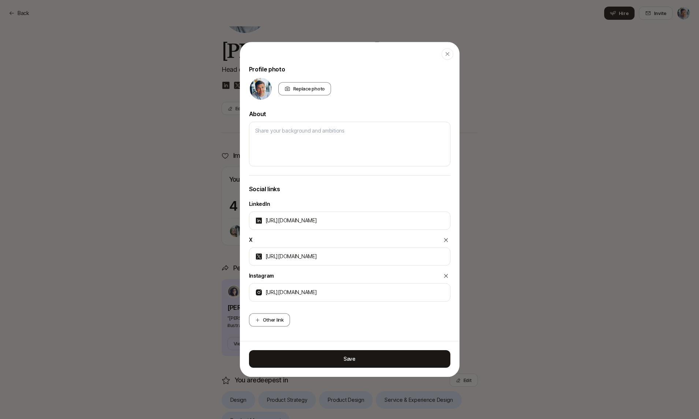
click at [252, 241] on p "X" at bounding box center [251, 239] width 4 height 9
click at [449, 239] on div at bounding box center [446, 239] width 9 height 9
type textarea "x"
type input "https://instagram.com/antonsten"
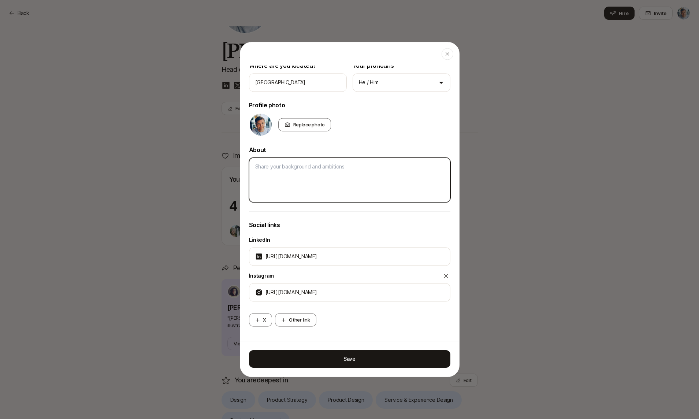
click at [357, 189] on textarea at bounding box center [349, 179] width 201 height 45
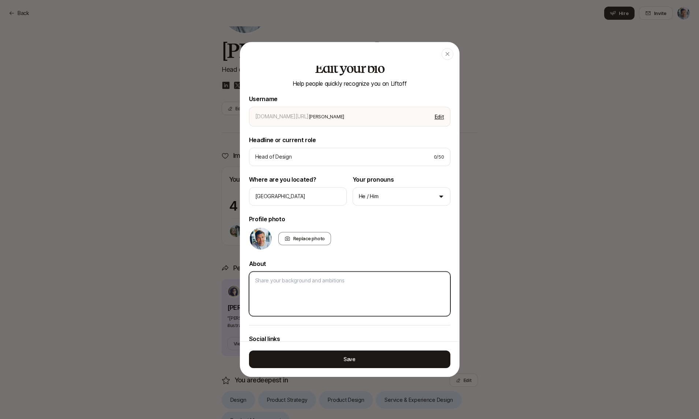
scroll to position [0, 0]
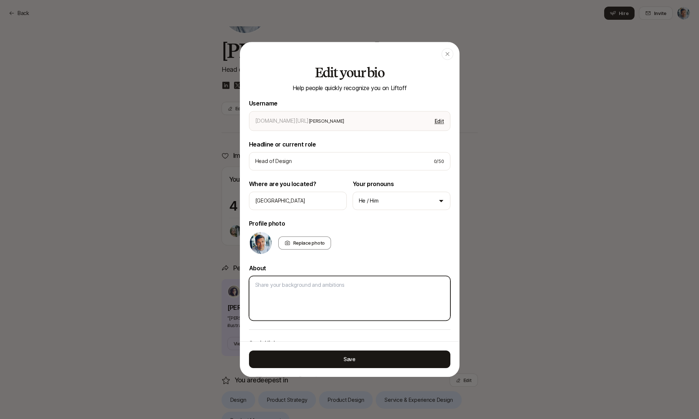
paste textarea "With over 25 years of experience, Anton has consulted for IKEA, Herman Miller, …"
type textarea "With over 25 years of experience, Anton has consulted for IKEA, Herman Miller, …"
type textarea "x"
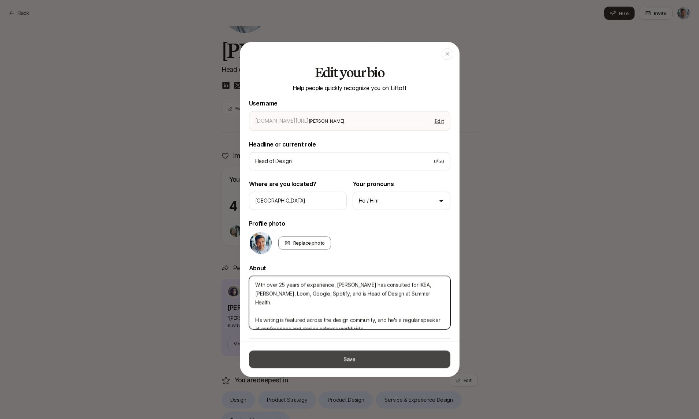
type textarea "With over 25 years of experience, Anton has consulted for IKEA, Herman Miller, …"
click at [343, 360] on button "Save" at bounding box center [349, 359] width 201 height 18
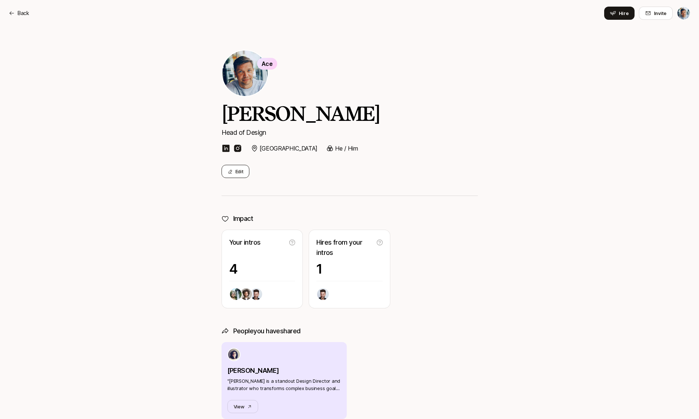
click at [240, 176] on button "Edit" at bounding box center [236, 171] width 28 height 13
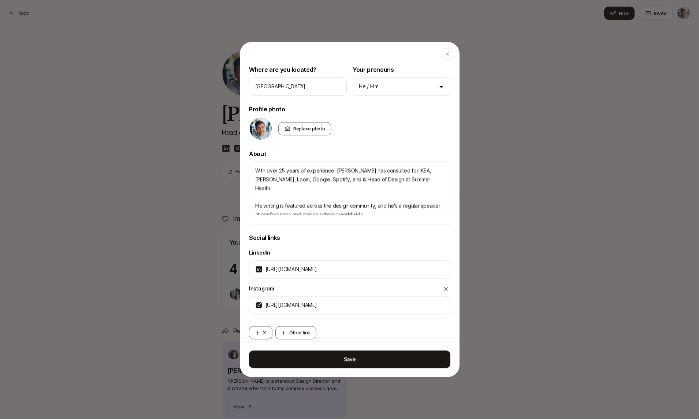
scroll to position [127, 0]
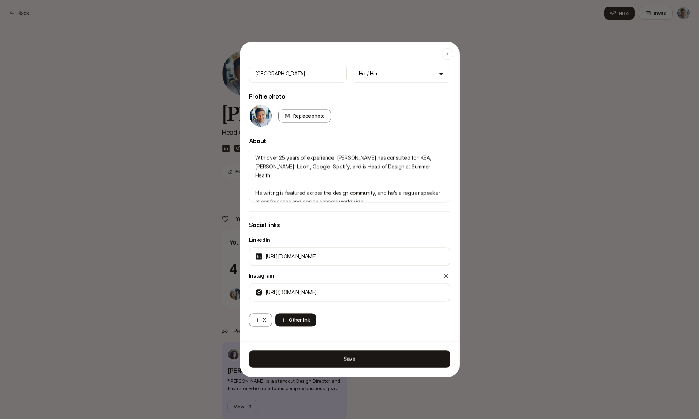
click at [304, 321] on button "Other link" at bounding box center [295, 319] width 41 height 13
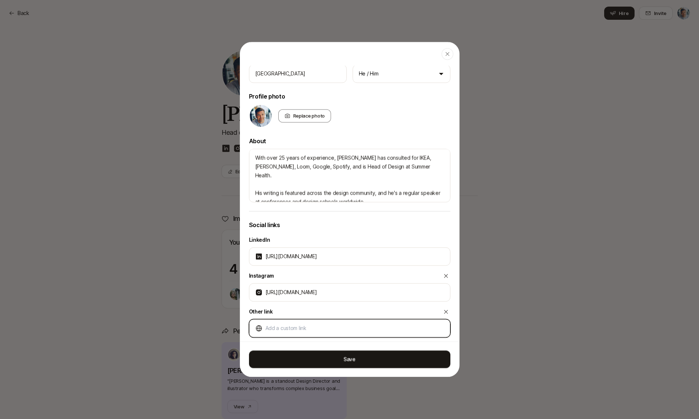
click at [330, 331] on input at bounding box center [355, 328] width 179 height 9
type textarea "x"
type input "https://h"
type textarea "x"
type input "https://ht"
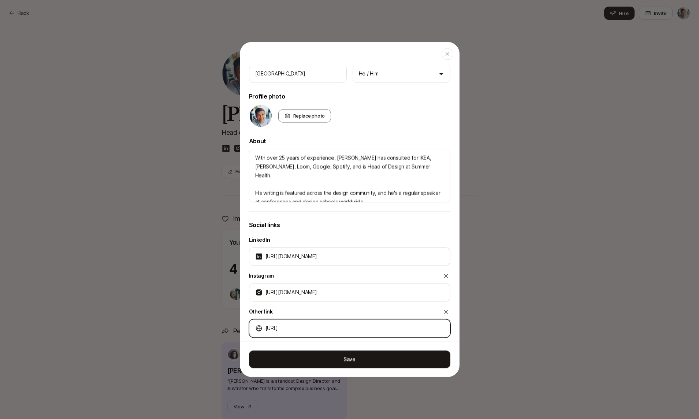
type textarea "x"
type input "https://htt"
type textarea "x"
type input "https://http"
type textarea "x"
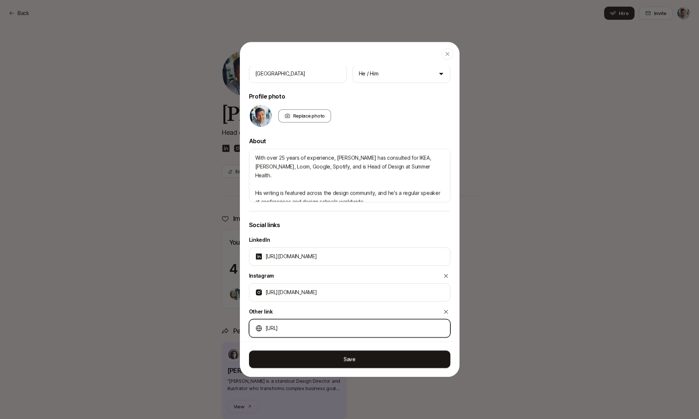
type input "https://https"
type textarea "x"
type input "https://https:"
type textarea "x"
type input "https://https:/"
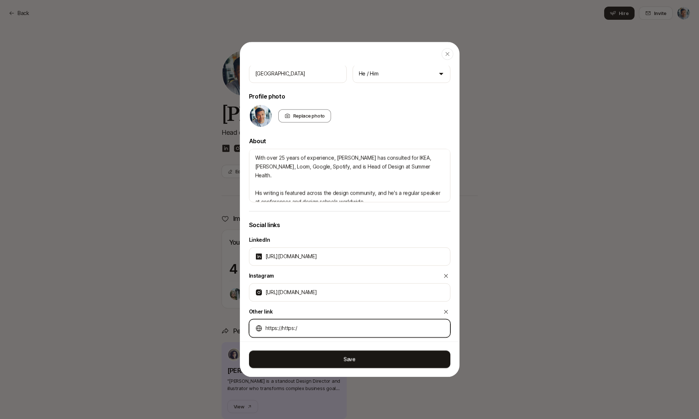
type textarea "x"
type input "https://w"
type textarea "x"
type input "https://ww"
type textarea "x"
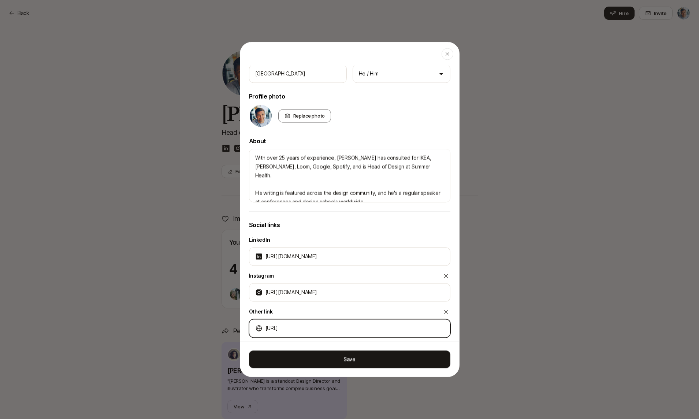
type input "https://www"
type textarea "x"
type input "https://www."
type textarea "x"
type input "https://www.a"
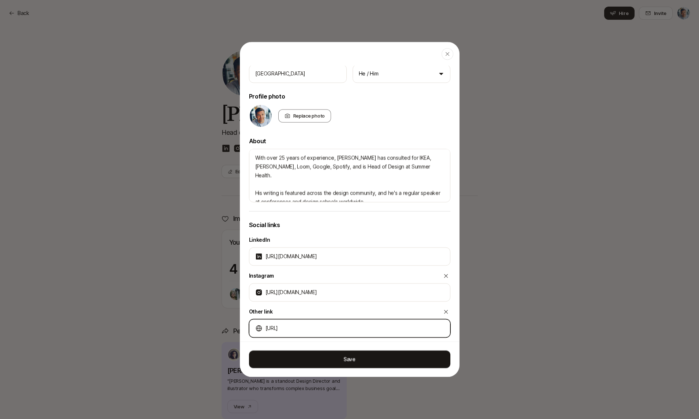
type textarea "x"
type input "https://www.an"
type textarea "x"
type input "https://www.ant"
type textarea "x"
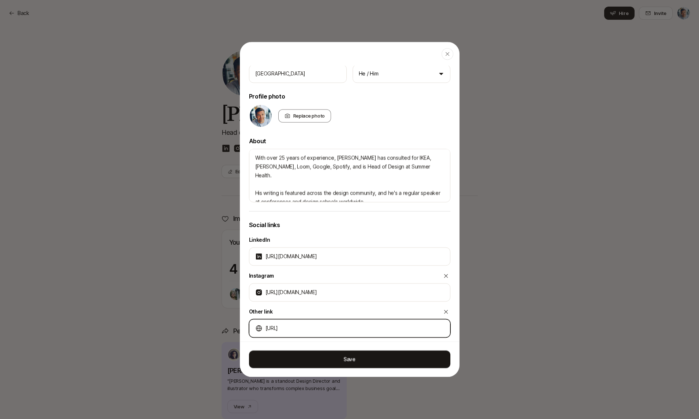
type input "https://www.anto"
type textarea "x"
type input "https://www.antons"
type textarea "x"
type input "https://www.antonst"
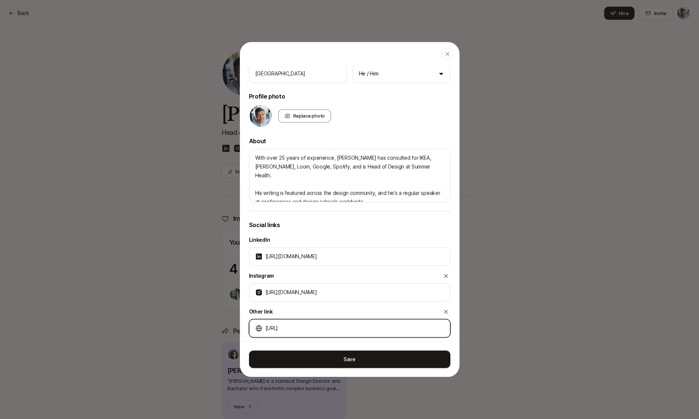
type textarea "x"
type input "https://www.antonste"
type textarea "x"
type input "https://www.antonsten"
type textarea "x"
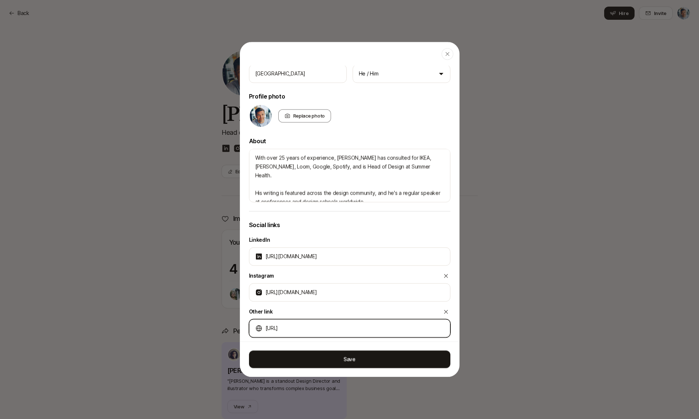
type input "https://www.antonsten."
type textarea "x"
type input "https://www.antonsten.c"
type textarea "x"
type input "https://www.antonsten.co"
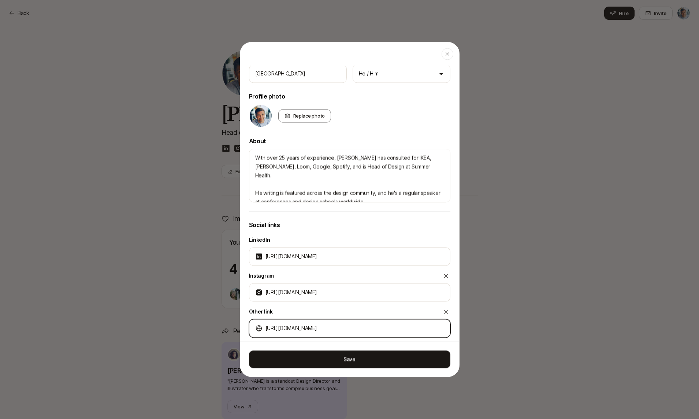
type textarea "x"
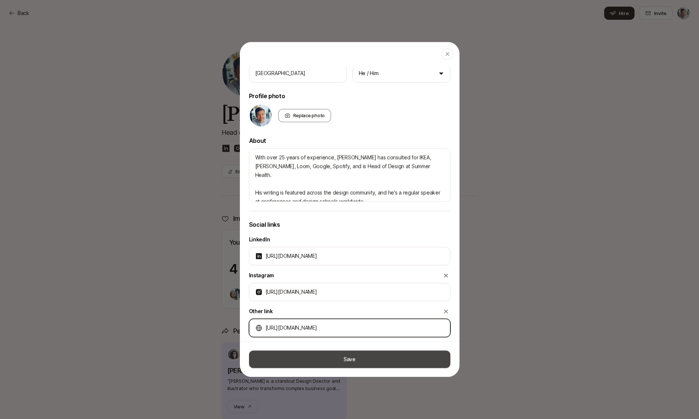
type input "https://www.antonsten.com"
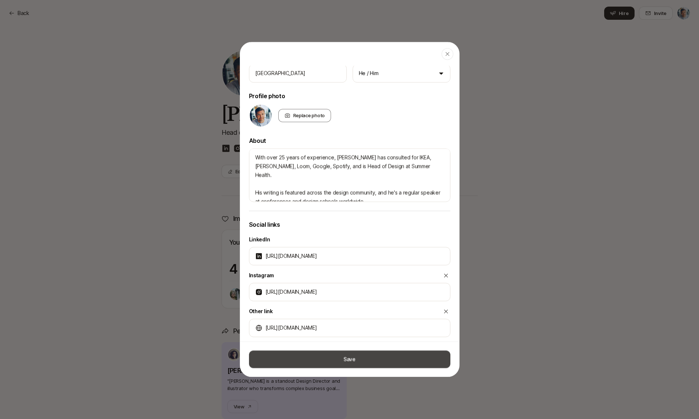
click at [342, 364] on button "Save" at bounding box center [349, 359] width 201 height 18
type textarea "x"
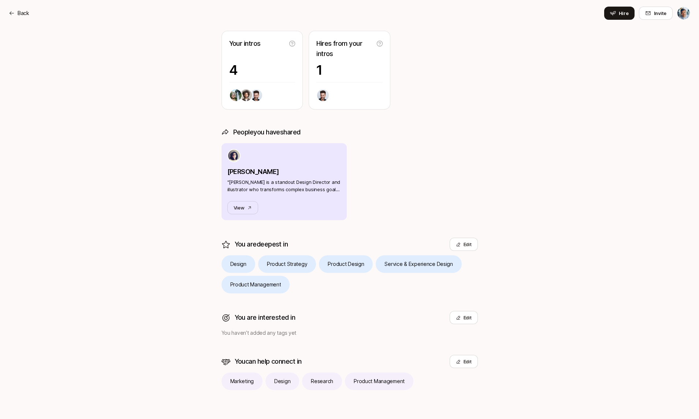
scroll to position [199, 0]
click at [467, 318] on button "Edit" at bounding box center [464, 317] width 28 height 13
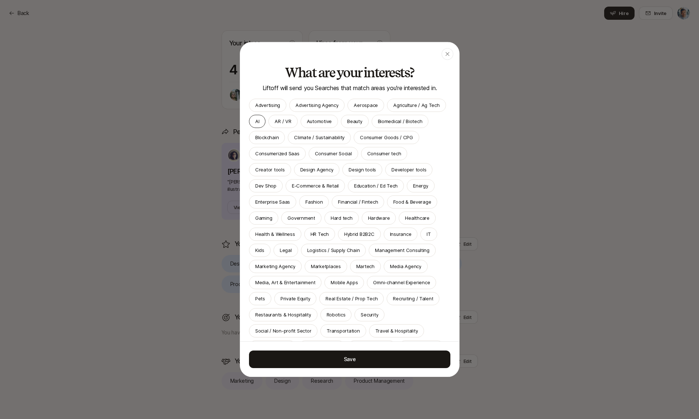
click at [260, 123] on div "AI" at bounding box center [257, 121] width 16 height 13
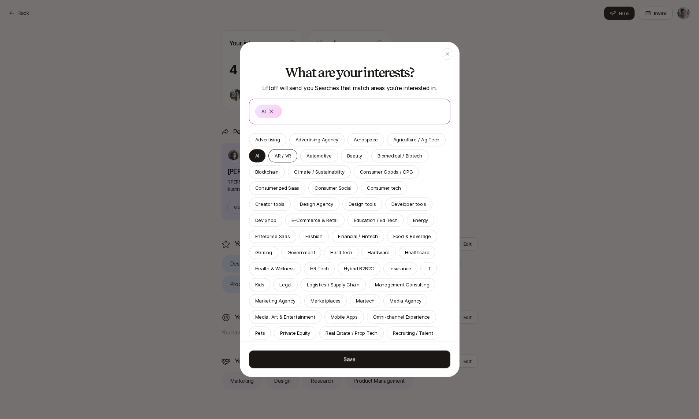
click at [286, 153] on p "AR / VR" at bounding box center [283, 155] width 16 height 7
click at [303, 171] on p "Climate / Sustainability" at bounding box center [319, 170] width 51 height 7
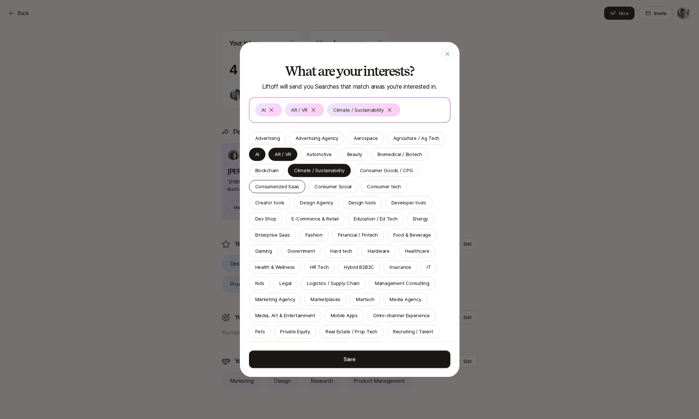
click at [292, 187] on p "Consumerized Saas" at bounding box center [277, 186] width 44 height 7
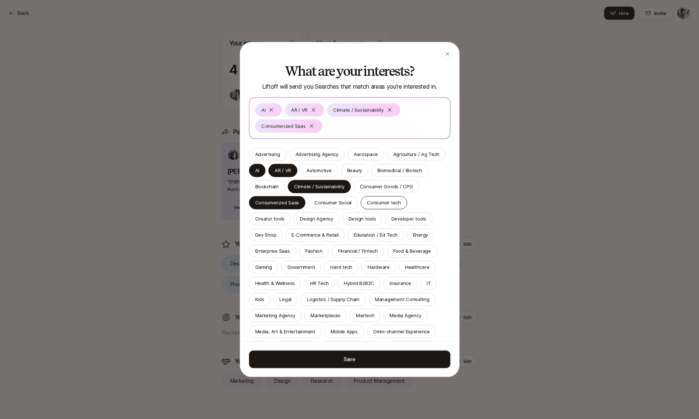
click at [378, 203] on p "Consumer tech" at bounding box center [384, 202] width 34 height 7
click at [300, 222] on p "Design Agency" at bounding box center [316, 218] width 33 height 7
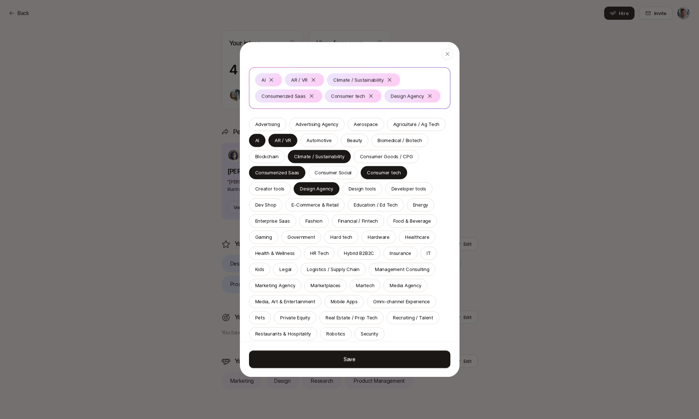
scroll to position [33, 0]
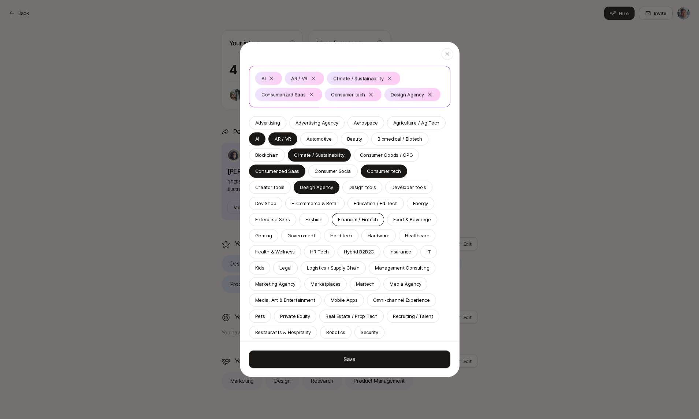
click at [338, 222] on p "Financial / Fintech" at bounding box center [358, 219] width 40 height 7
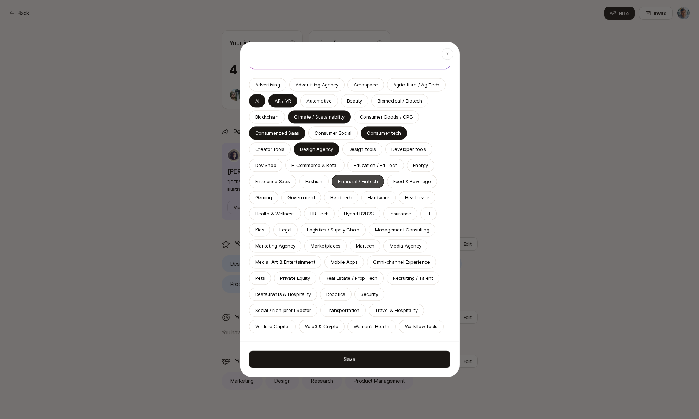
scroll to position [88, 0]
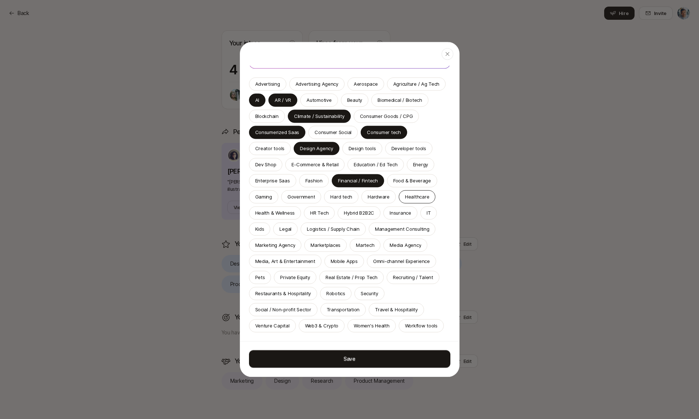
click at [399, 203] on div "Healthcare" at bounding box center [417, 196] width 37 height 13
click at [293, 214] on p "Health & Wellness" at bounding box center [275, 212] width 40 height 7
click at [264, 278] on p "Pets" at bounding box center [260, 277] width 10 height 7
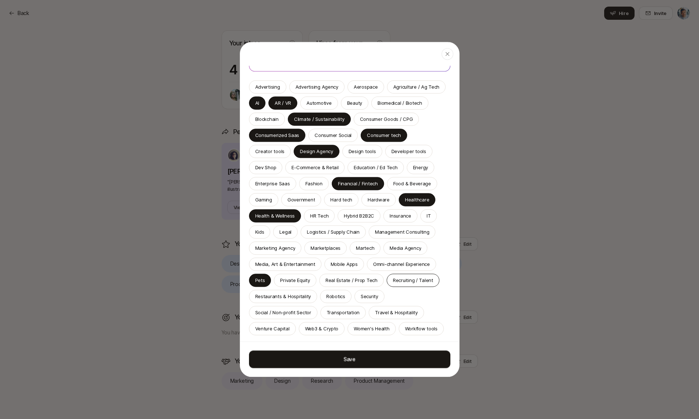
scroll to position [104, 0]
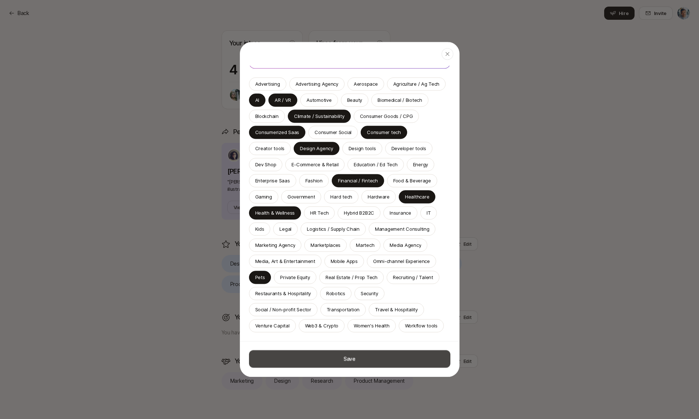
click at [368, 359] on button "Save" at bounding box center [349, 359] width 201 height 18
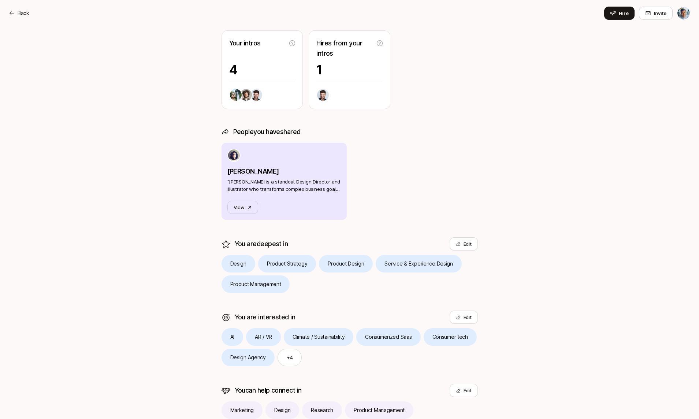
scroll to position [229, 0]
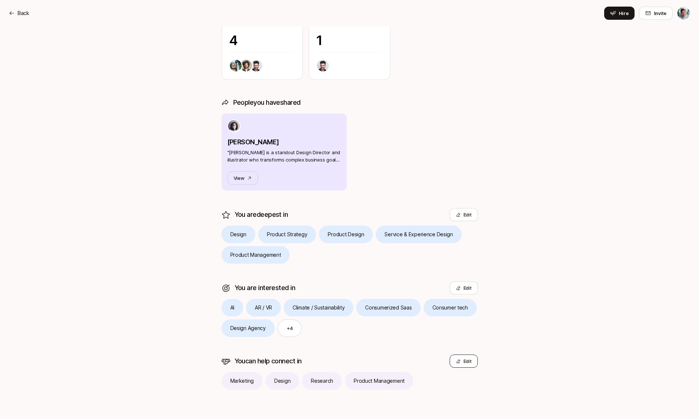
click at [456, 359] on icon at bounding box center [458, 361] width 5 height 5
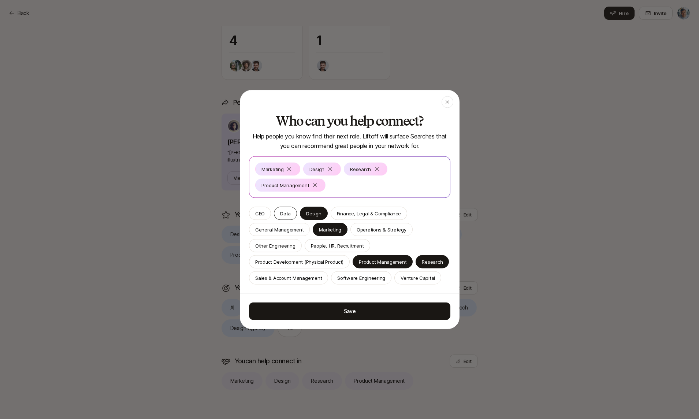
click at [287, 215] on p "Data" at bounding box center [285, 213] width 11 height 7
click at [394, 228] on p "Operations & Strategy" at bounding box center [382, 229] width 50 height 7
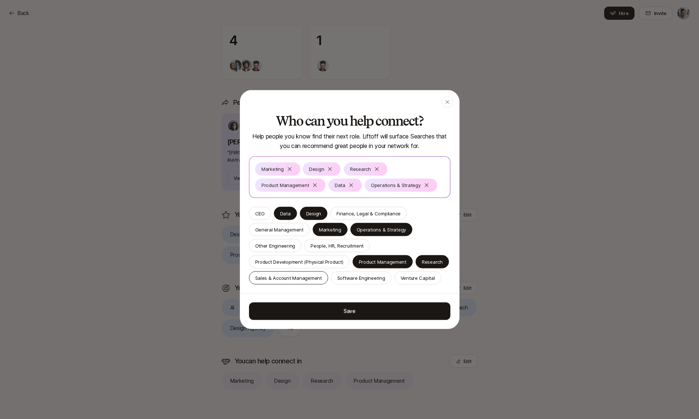
click at [290, 278] on p "Sales & Account Management" at bounding box center [288, 277] width 67 height 7
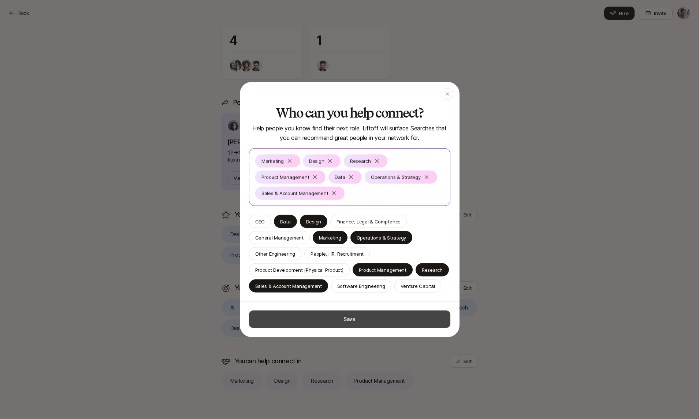
click at [384, 319] on button "Save" at bounding box center [349, 320] width 201 height 18
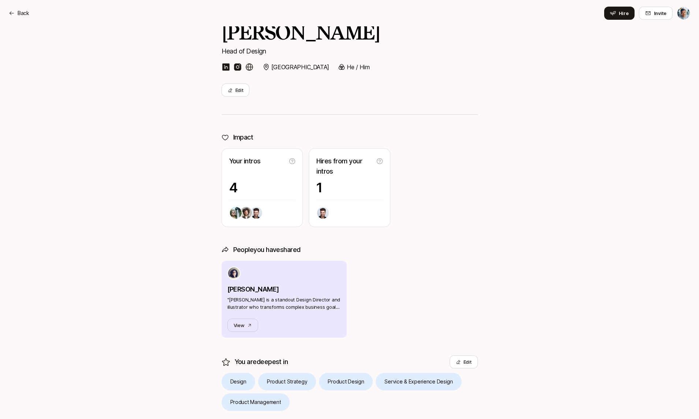
scroll to position [0, 0]
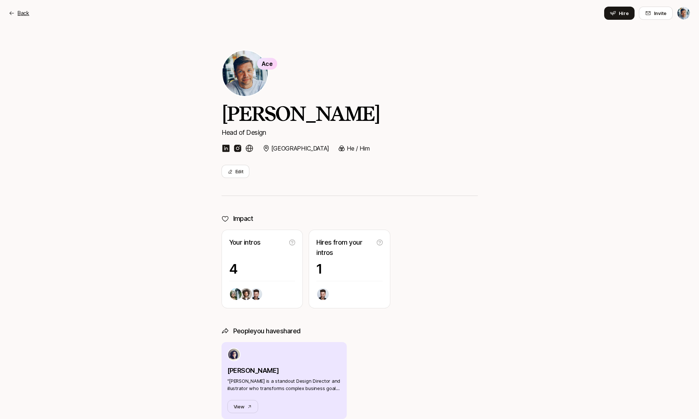
click at [23, 15] on p "Back" at bounding box center [24, 13] width 12 height 9
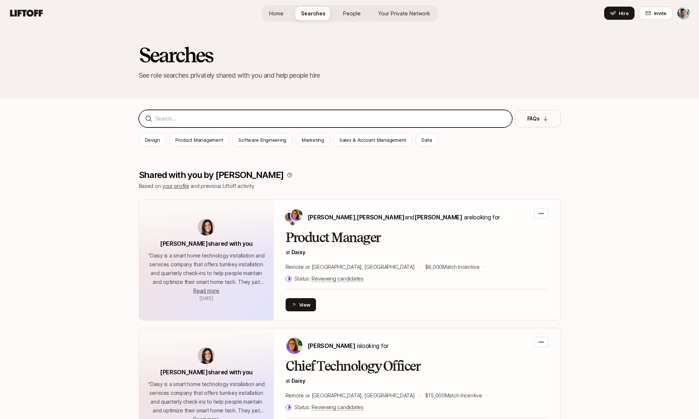
click at [315, 121] on input at bounding box center [330, 118] width 351 height 9
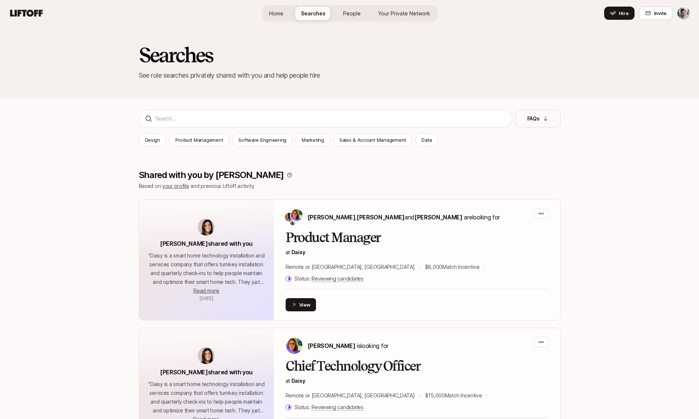
click at [418, 16] on span "Your Private Network" at bounding box center [404, 14] width 52 height 8
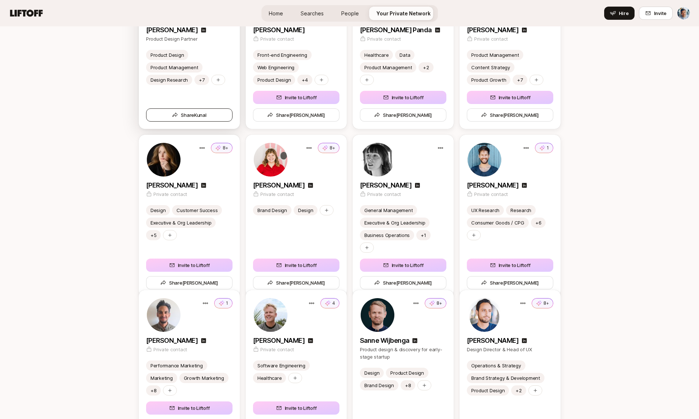
scroll to position [1616, 0]
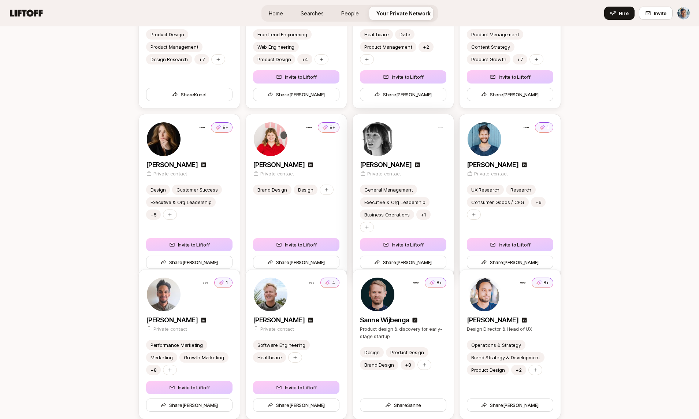
click at [422, 164] on div "[PERSON_NAME]" at bounding box center [403, 165] width 86 height 10
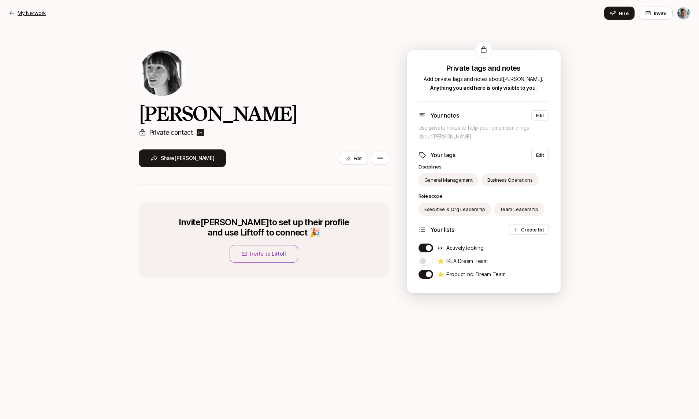
click at [32, 15] on p "My Network" at bounding box center [32, 13] width 29 height 9
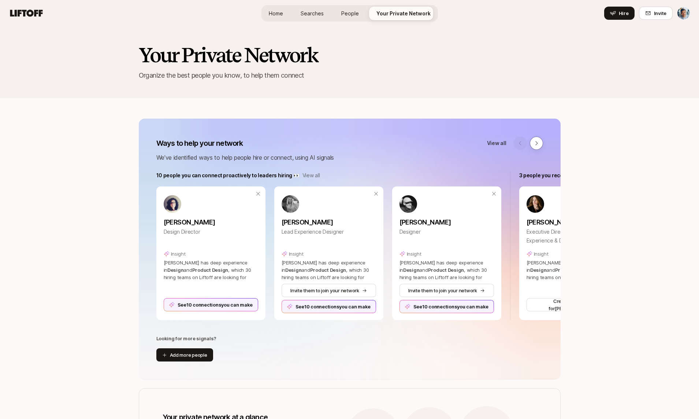
click at [17, 14] on icon at bounding box center [26, 13] width 35 height 10
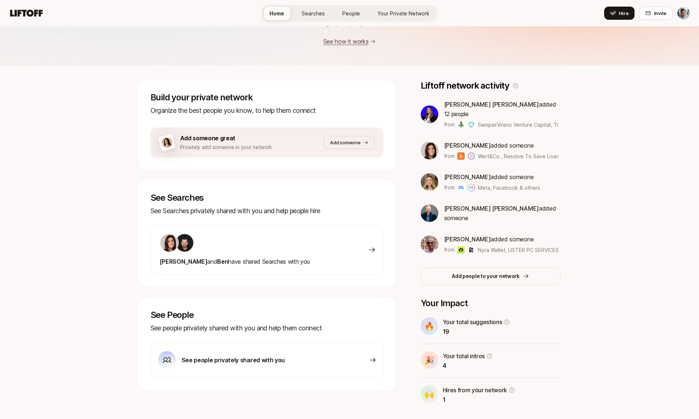
scroll to position [68, 0]
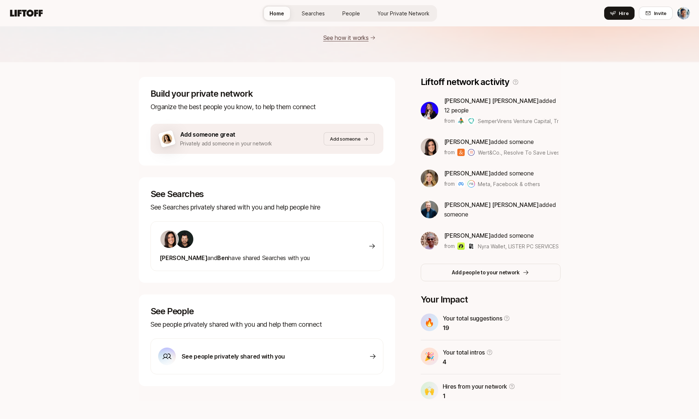
click at [249, 260] on span "Eleanor and Ben have shared Searches with you" at bounding box center [235, 257] width 151 height 7
